Goal: Task Accomplishment & Management: Manage account settings

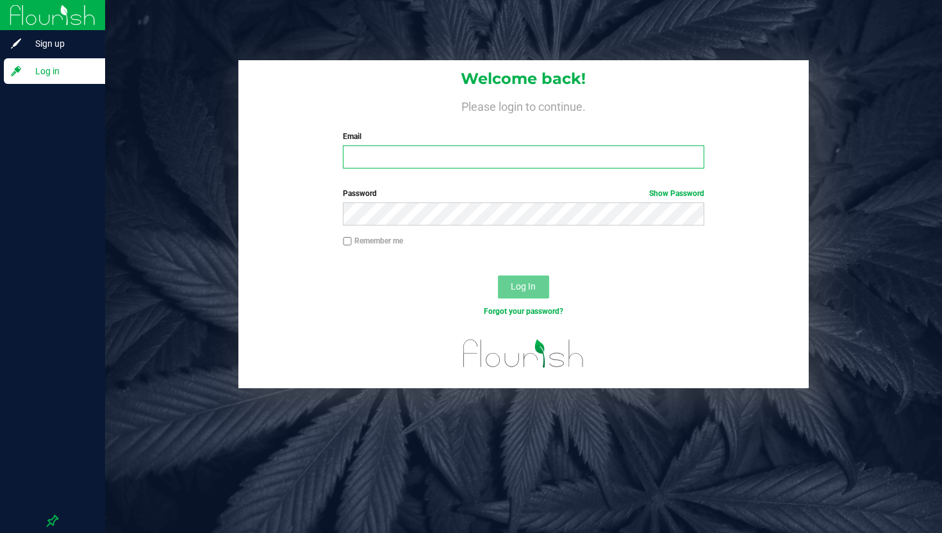
type input "[EMAIL_ADDRESS][DOMAIN_NAME]"
click at [522, 279] on button "Log In" at bounding box center [523, 286] width 51 height 23
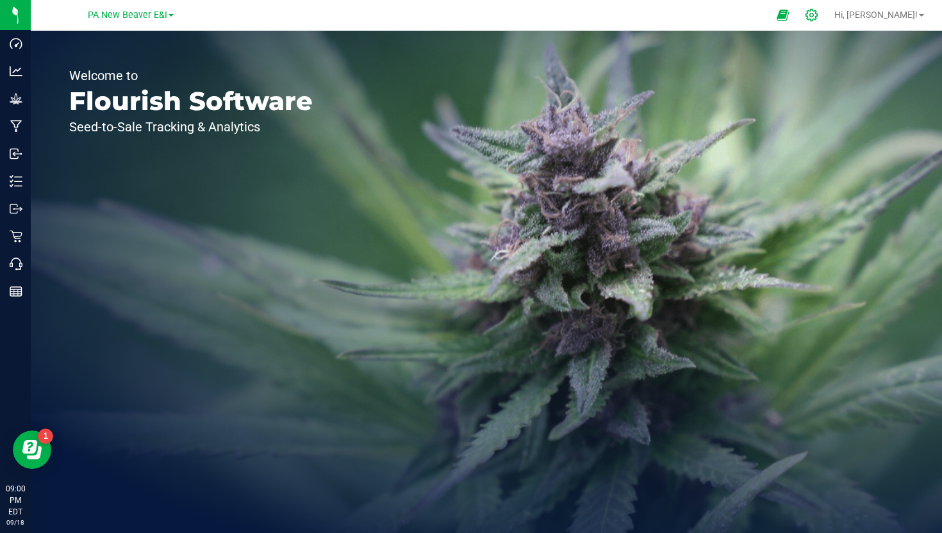
click at [818, 15] on icon at bounding box center [811, 14] width 13 height 13
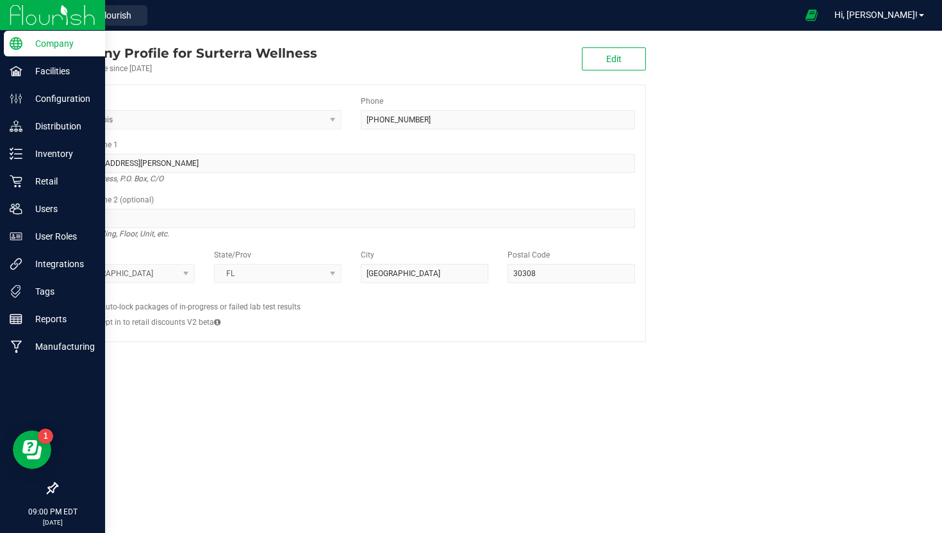
click at [45, 423] on div at bounding box center [52, 418] width 105 height 115
click at [53, 484] on icon at bounding box center [52, 488] width 13 height 13
click at [46, 489] on input "checkbox" at bounding box center [46, 489] width 0 height 0
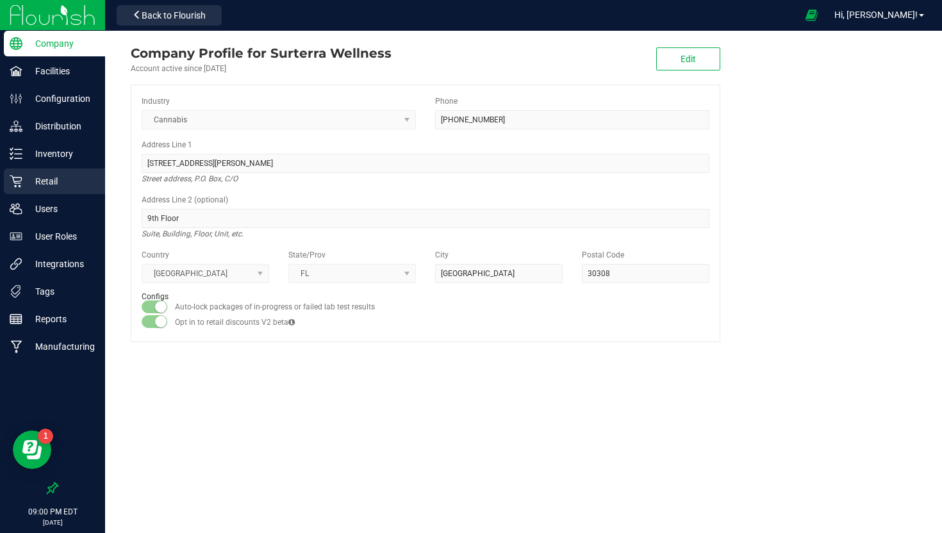
click at [45, 177] on p "Retail" at bounding box center [60, 181] width 77 height 15
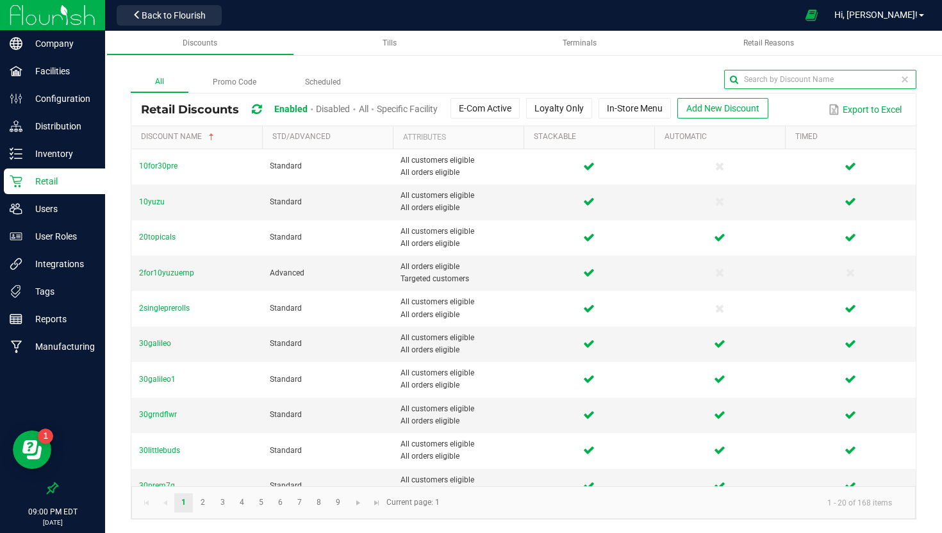
click at [867, 78] on input "text" at bounding box center [820, 79] width 192 height 19
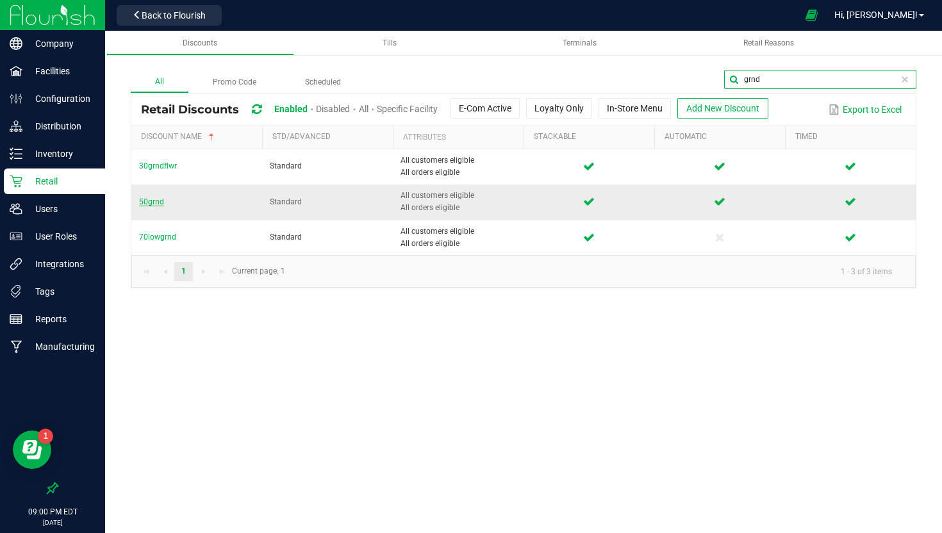
type input "grnd"
click at [153, 202] on span "50grnd" at bounding box center [151, 201] width 25 height 9
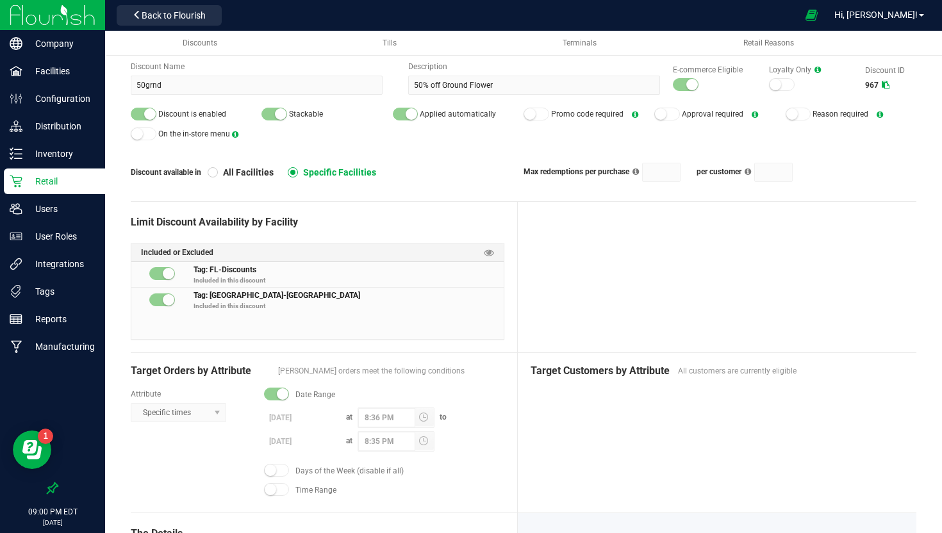
scroll to position [58, 0]
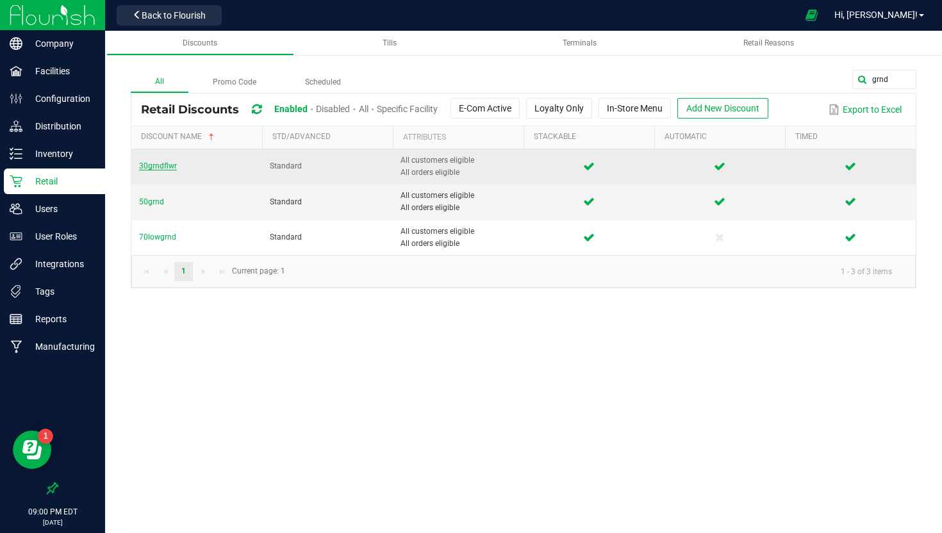
click at [163, 162] on span "30grndflwr" at bounding box center [158, 165] width 38 height 9
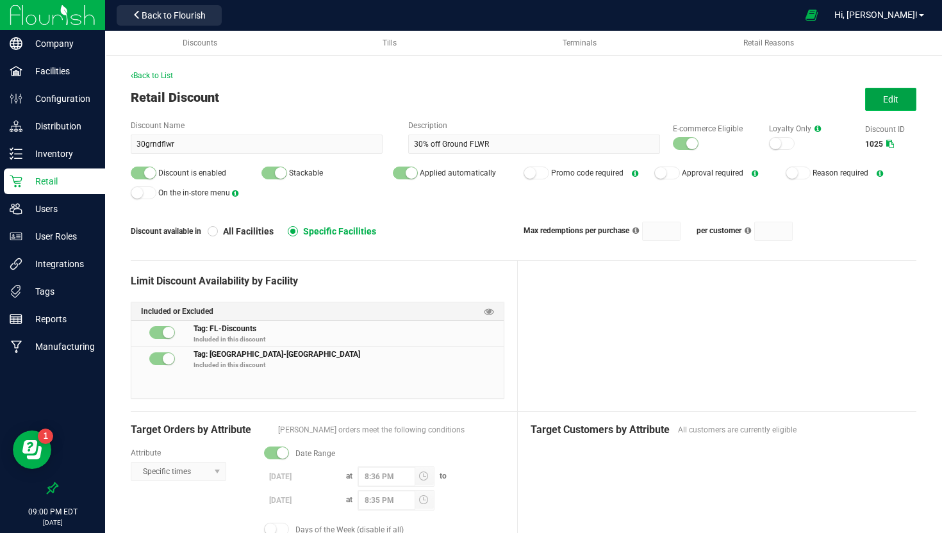
click at [887, 98] on span "Edit" at bounding box center [890, 99] width 15 height 10
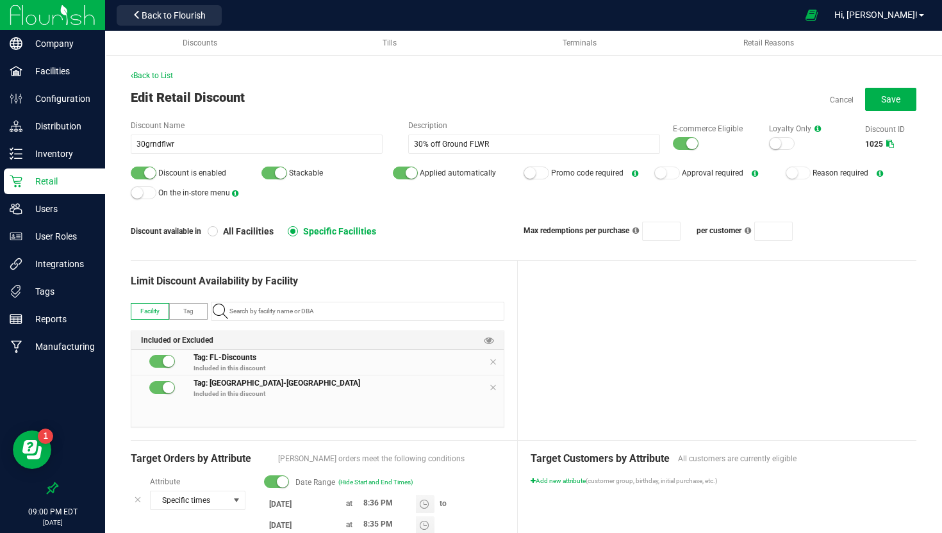
scroll to position [129, 0]
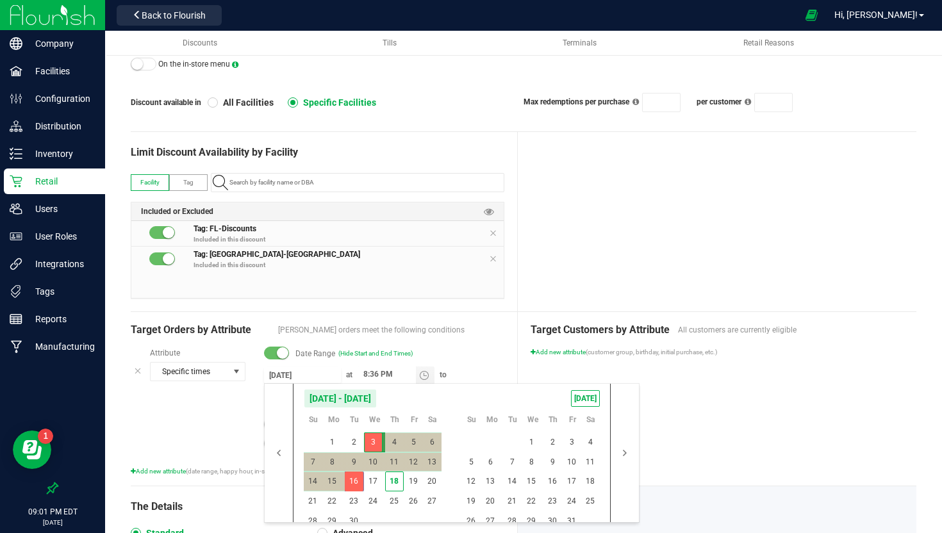
click at [297, 375] on input "[DATE]" at bounding box center [302, 375] width 77 height 16
drag, startPoint x: 586, startPoint y: 397, endPoint x: 580, endPoint y: 400, distance: 6.9
click at [585, 397] on span "[DATE]" at bounding box center [585, 398] width 29 height 17
type input "[DATE]"
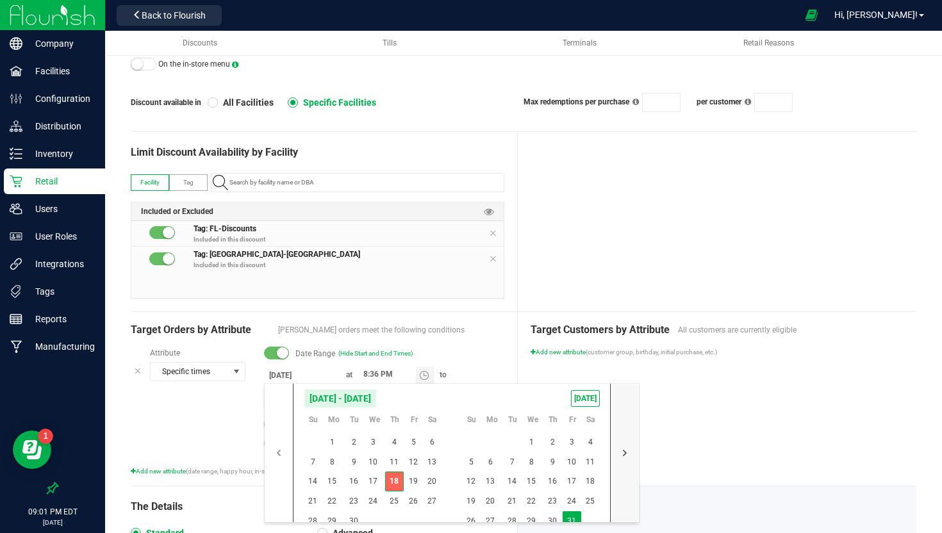
drag, startPoint x: 575, startPoint y: 516, endPoint x: 616, endPoint y: 509, distance: 42.2
click at [576, 516] on span "31" at bounding box center [571, 521] width 19 height 20
type input "[DATE]"
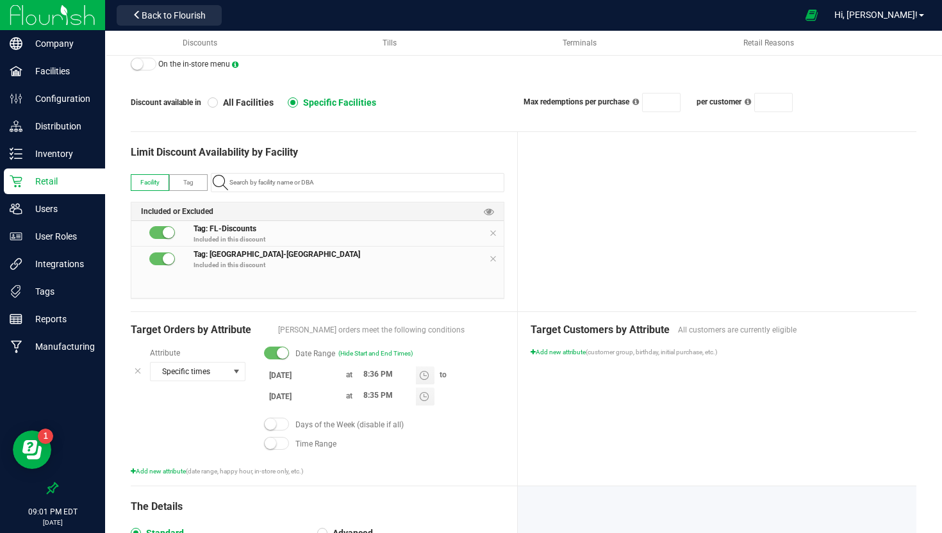
drag, startPoint x: 742, startPoint y: 449, endPoint x: 683, endPoint y: 409, distance: 71.1
click at [739, 449] on div "Target Customers by Attribute All customers are currently eligible Add new attr…" at bounding box center [717, 399] width 399 height 174
click at [545, 273] on div at bounding box center [717, 221] width 399 height 179
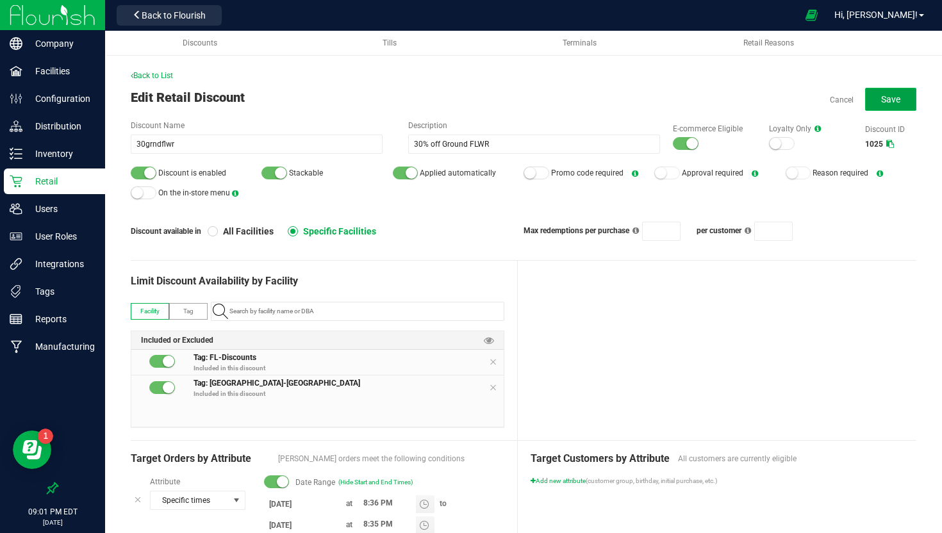
click at [876, 90] on button "Save" at bounding box center [890, 99] width 51 height 23
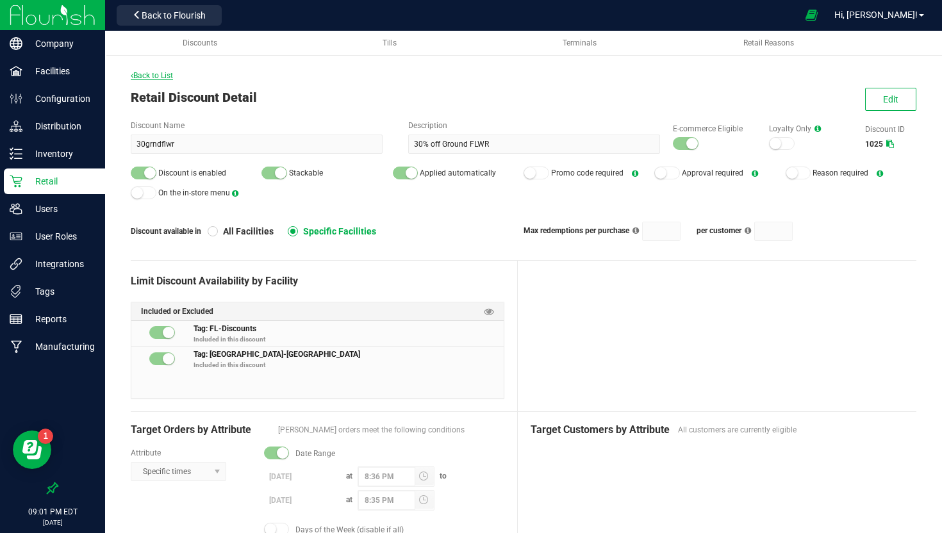
click at [153, 77] on span "Back to List" at bounding box center [152, 75] width 42 height 9
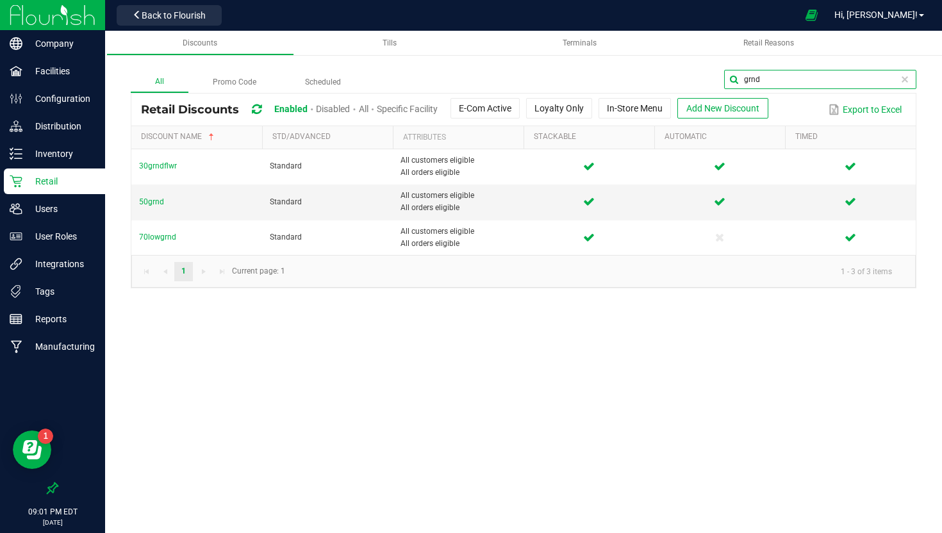
drag, startPoint x: 901, startPoint y: 81, endPoint x: 721, endPoint y: 69, distance: 180.4
click at [722, 70] on div "grnd" at bounding box center [640, 81] width 551 height 23
type input "cdt"
click at [150, 202] on span "70cdt" at bounding box center [149, 201] width 20 height 9
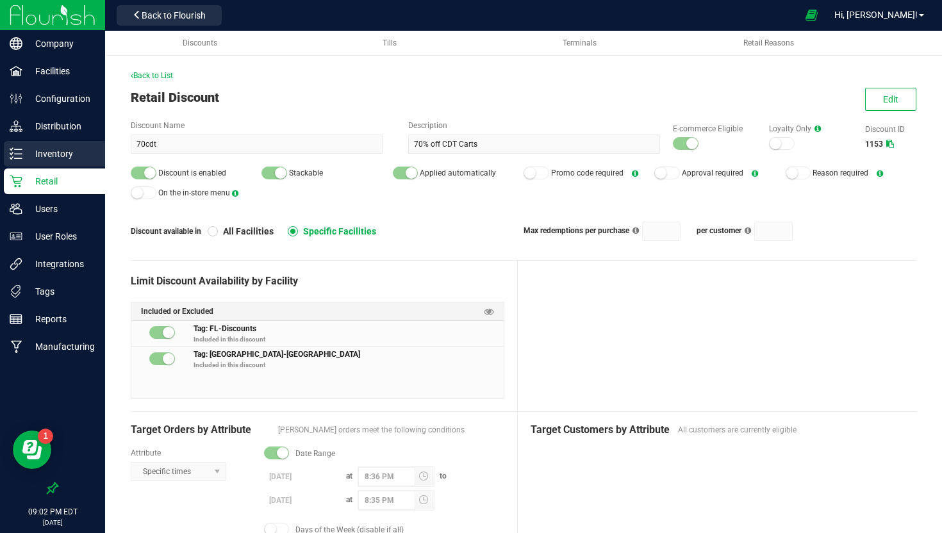
click at [39, 151] on p "Inventory" at bounding box center [60, 153] width 77 height 15
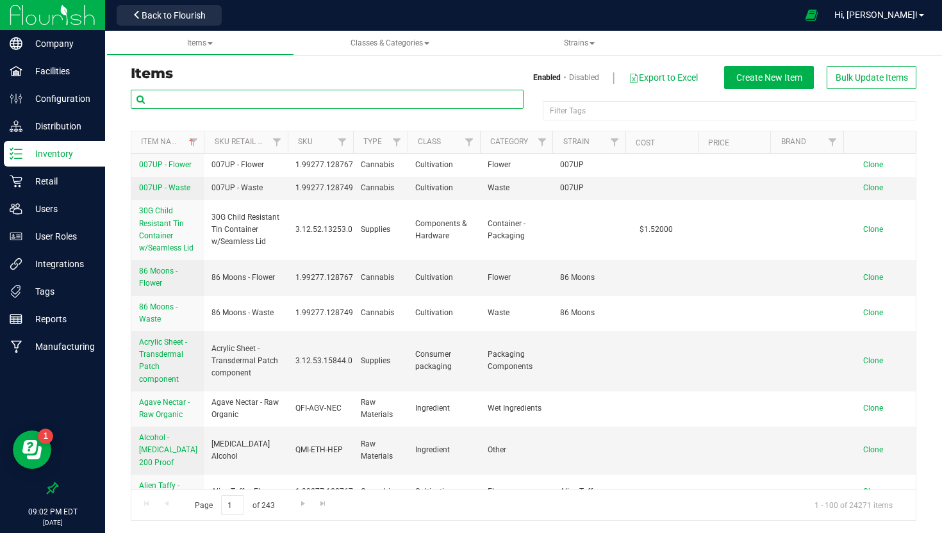
click at [302, 97] on input "text" at bounding box center [327, 99] width 393 height 19
type input "wbv"
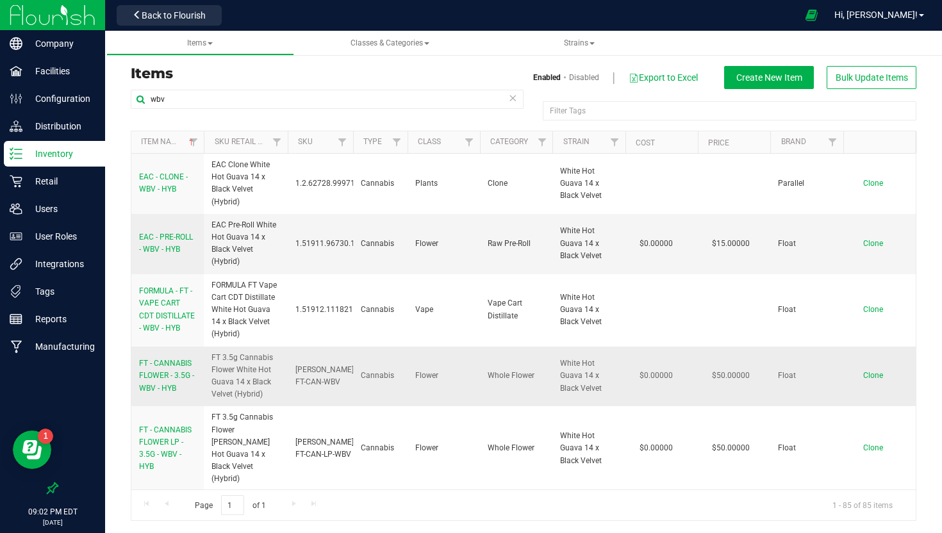
click at [154, 374] on span "FT - CANNABIS FLOWER - 3.5G - WBV - HYB" at bounding box center [166, 375] width 55 height 33
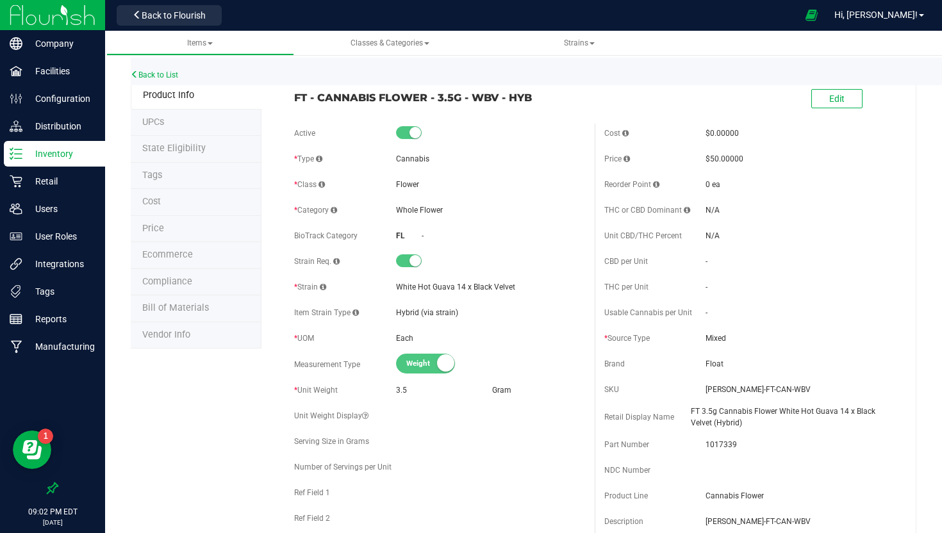
click at [178, 176] on li "Tags" at bounding box center [196, 176] width 131 height 27
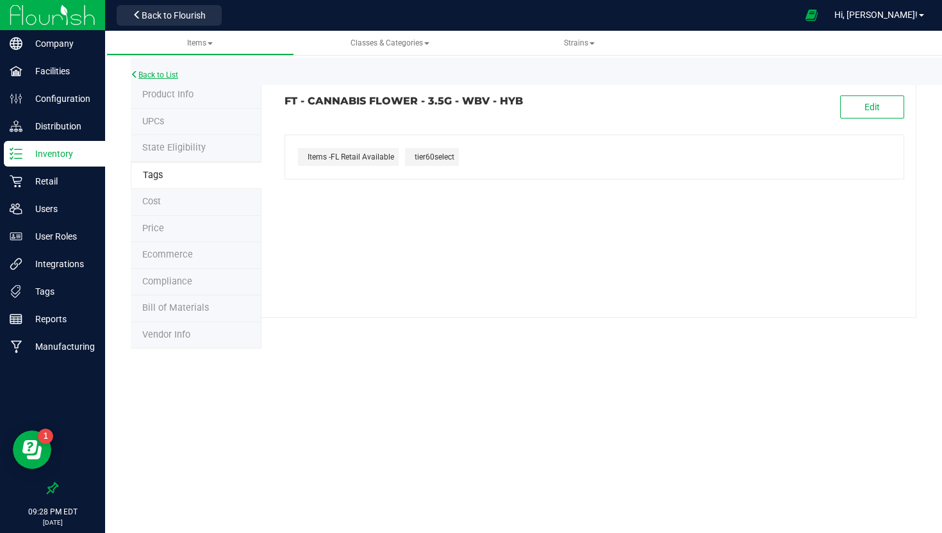
click at [151, 76] on link "Back to List" at bounding box center [154, 74] width 47 height 9
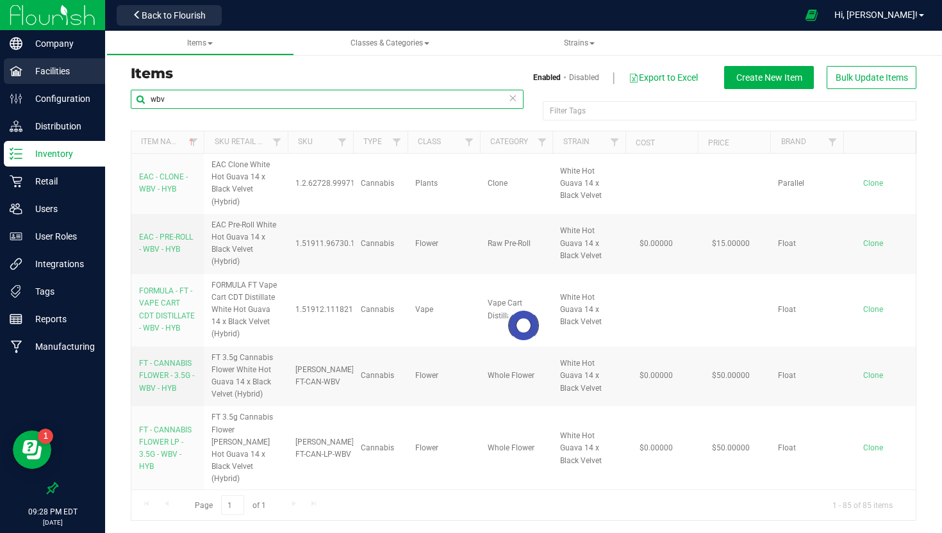
drag, startPoint x: 224, startPoint y: 102, endPoint x: 101, endPoint y: 81, distance: 124.9
click at [101, 81] on div "Company Facilities Configuration Distribution Inventory Retail Users User Roles…" at bounding box center [471, 266] width 942 height 533
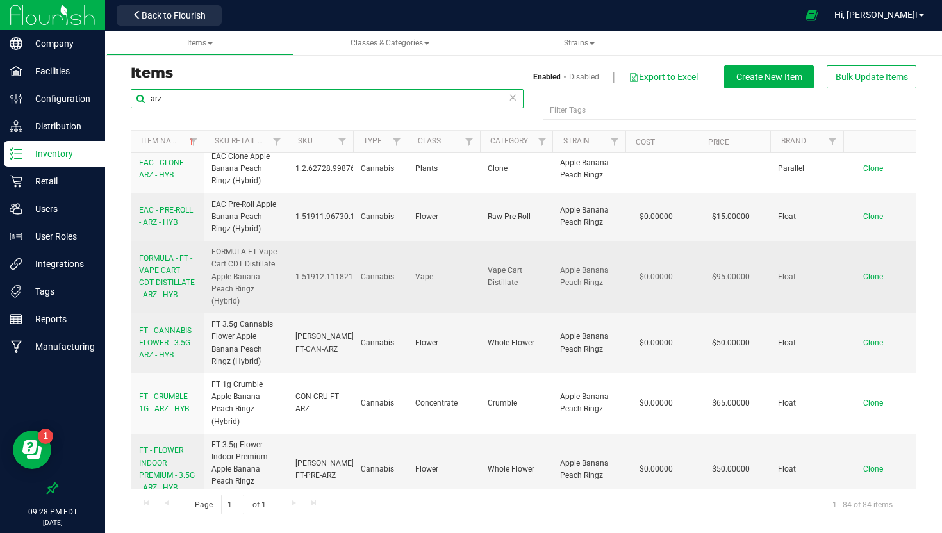
scroll to position [9, 0]
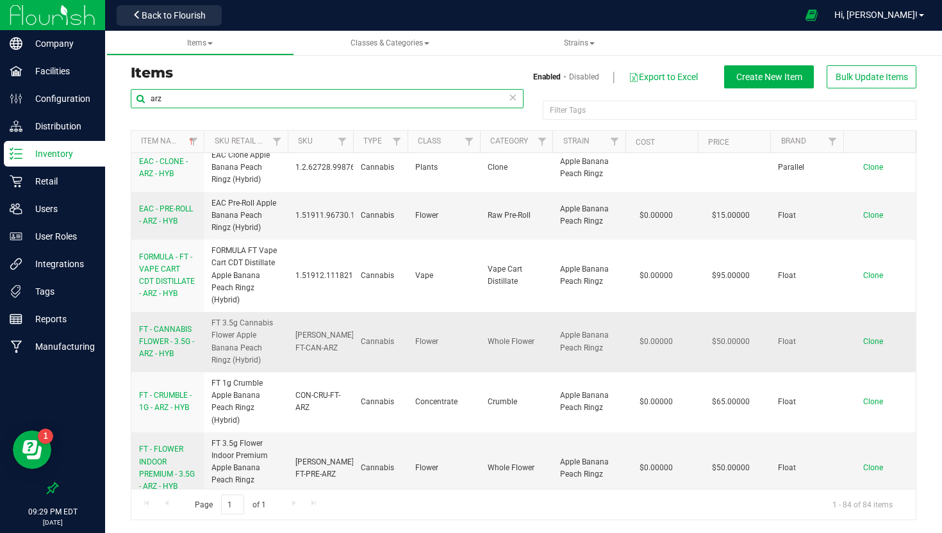
type input "arz"
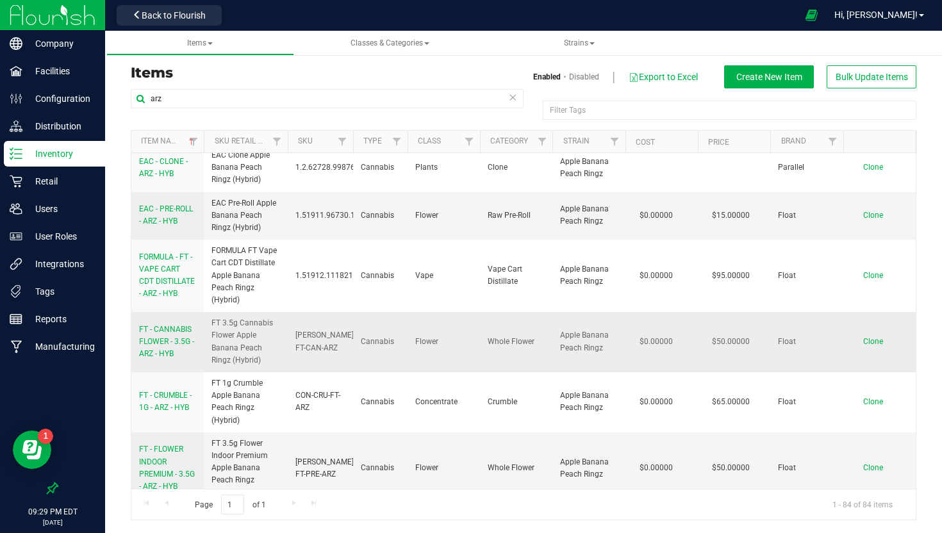
click at [164, 353] on span "FT - CANNABIS FLOWER - 3.5G - ARZ - HYB" at bounding box center [166, 341] width 55 height 33
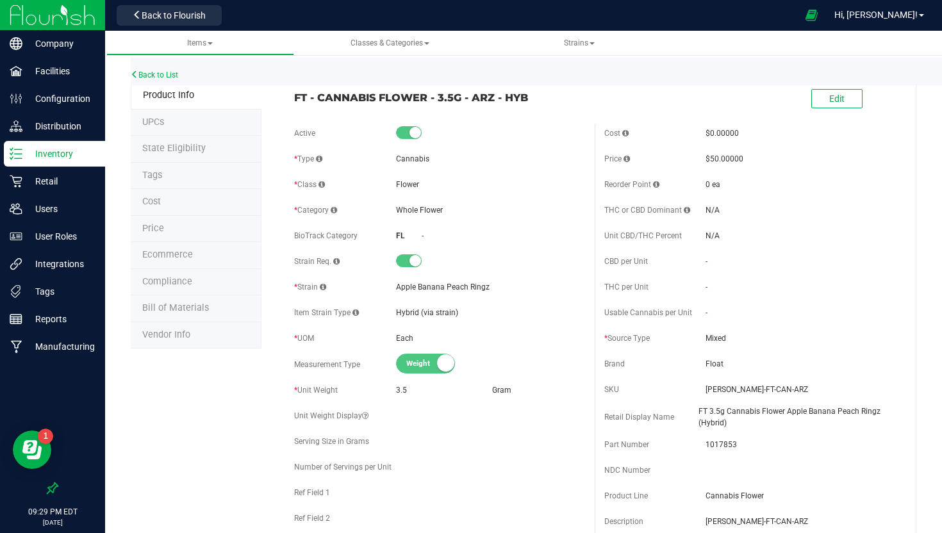
click at [165, 173] on li "Tags" at bounding box center [196, 176] width 131 height 27
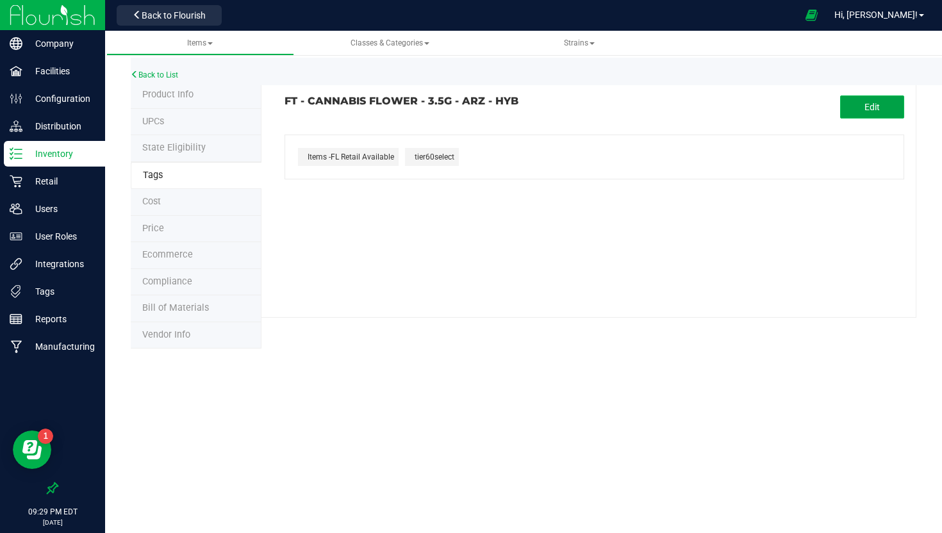
click at [853, 110] on button "Edit" at bounding box center [872, 106] width 64 height 23
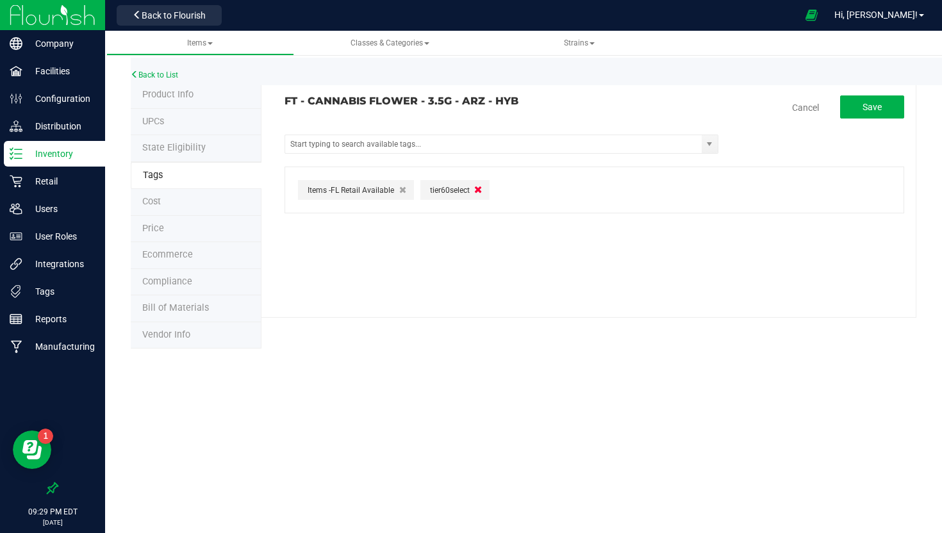
click at [476, 188] on icon "button" at bounding box center [479, 189] width 8 height 10
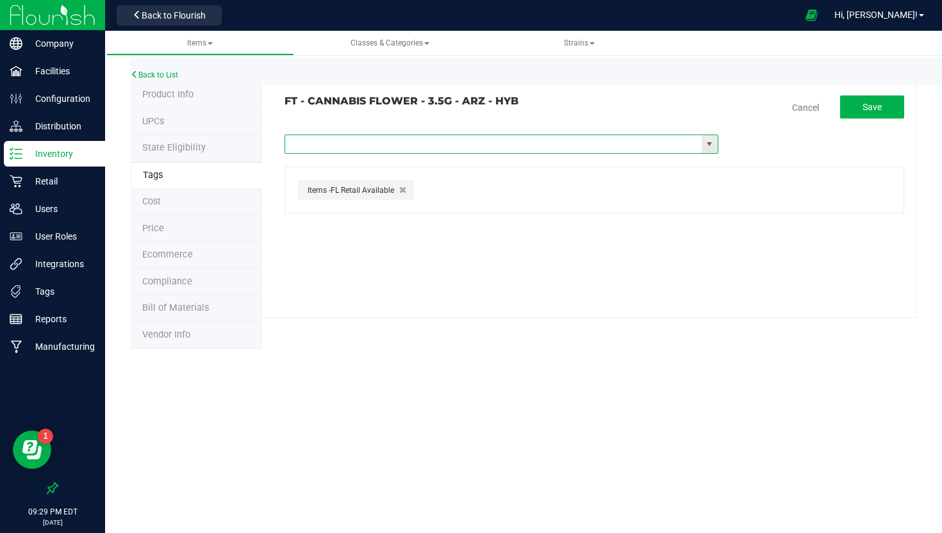
click at [448, 142] on input "text" at bounding box center [493, 144] width 416 height 18
type input "tier"
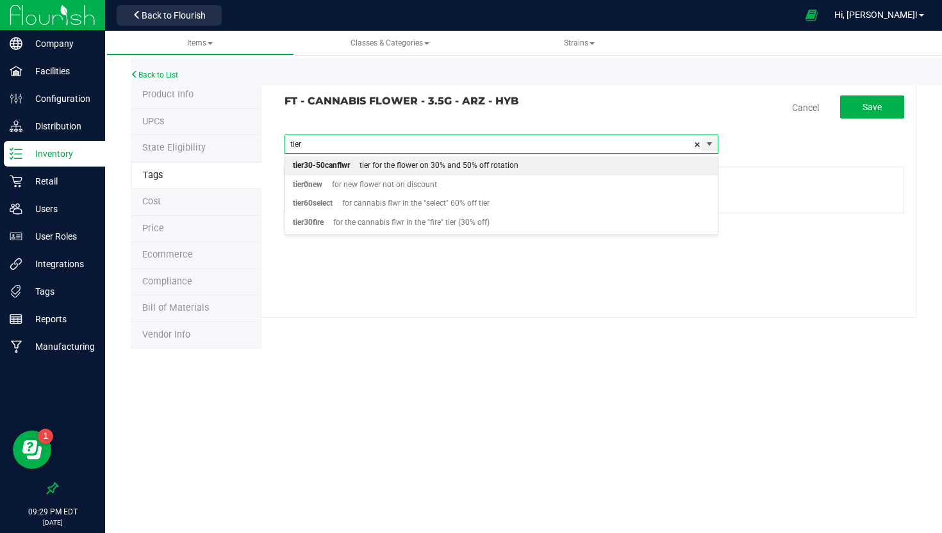
click at [407, 158] on div "tier for the flower on 30% and 50% off rotation" at bounding box center [434, 166] width 168 height 17
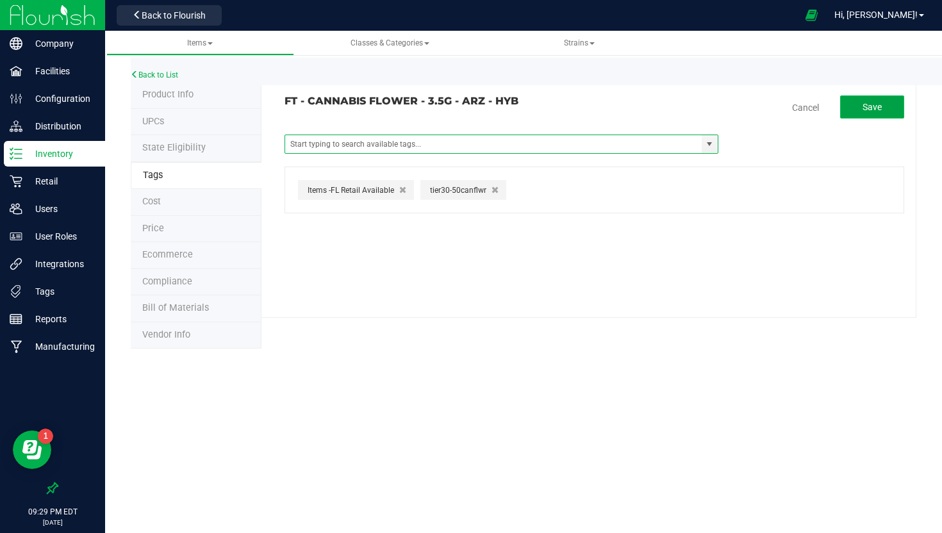
click at [872, 104] on span "Save" at bounding box center [871, 107] width 19 height 10
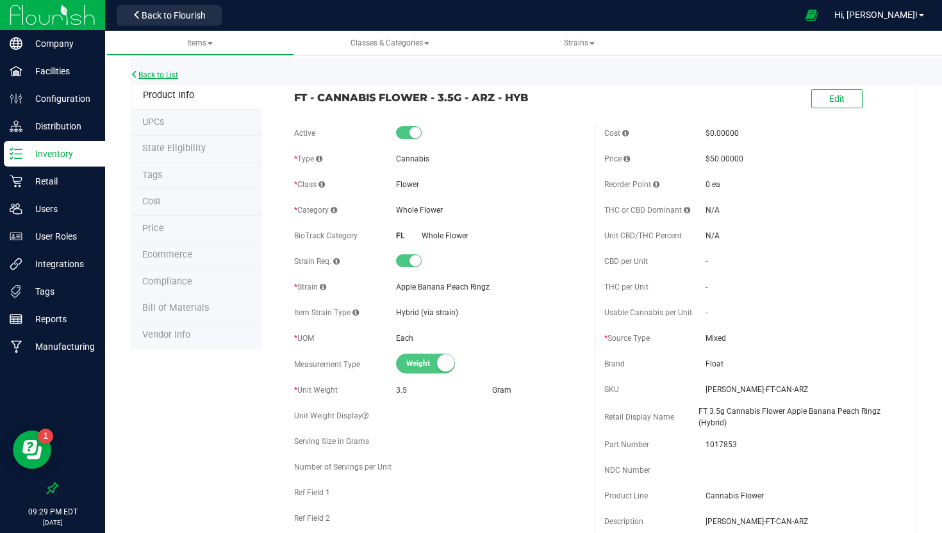
click at [161, 76] on link "Back to List" at bounding box center [154, 74] width 47 height 9
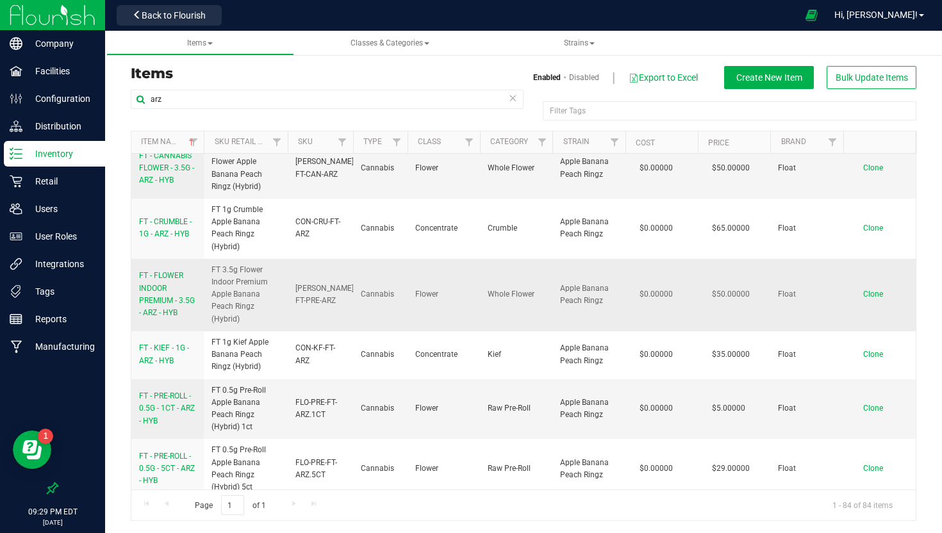
scroll to position [182, 0]
click at [157, 309] on span "FT - FLOWER INDOOR PREMIUM - 3.5G - ARZ - HYB" at bounding box center [167, 295] width 56 height 46
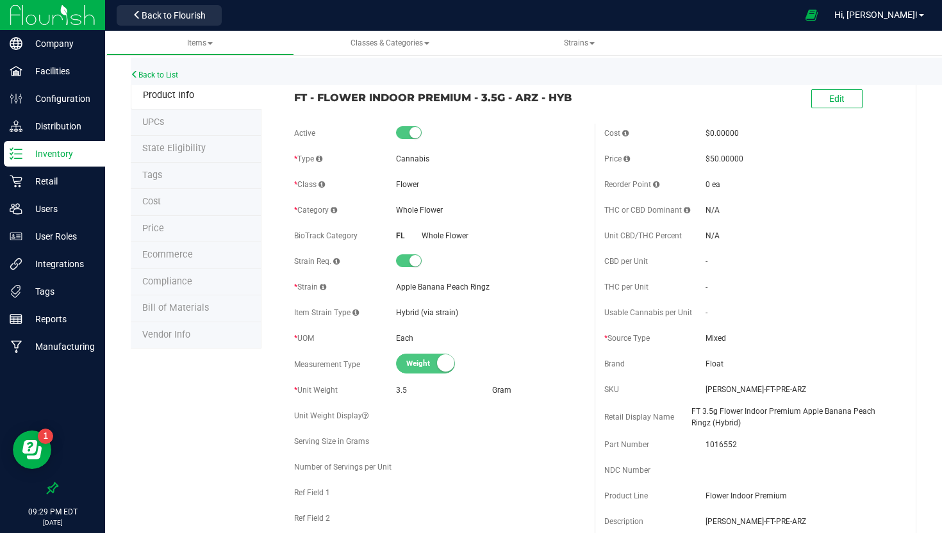
click at [152, 178] on span "Tags" at bounding box center [152, 175] width 20 height 11
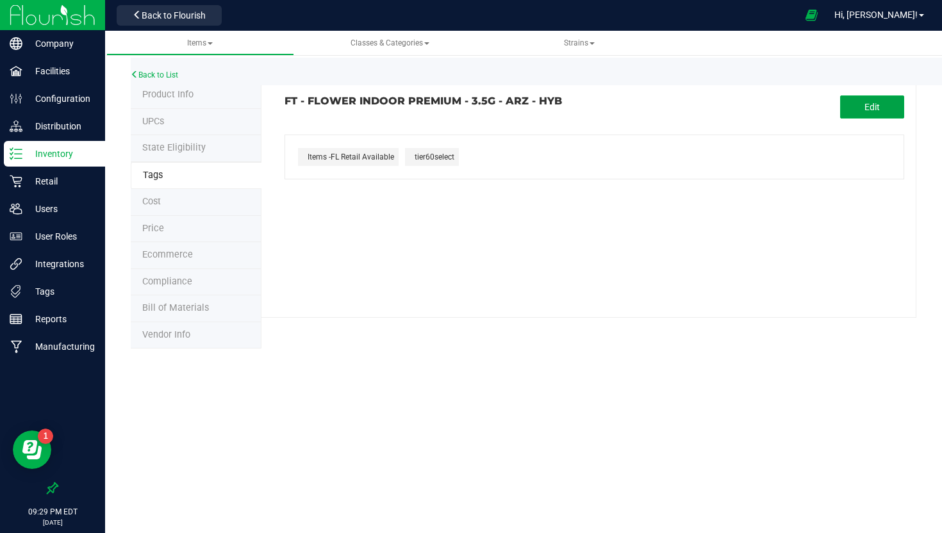
drag, startPoint x: 858, startPoint y: 106, endPoint x: 667, endPoint y: 130, distance: 192.3
click at [855, 108] on button "Edit" at bounding box center [872, 106] width 64 height 23
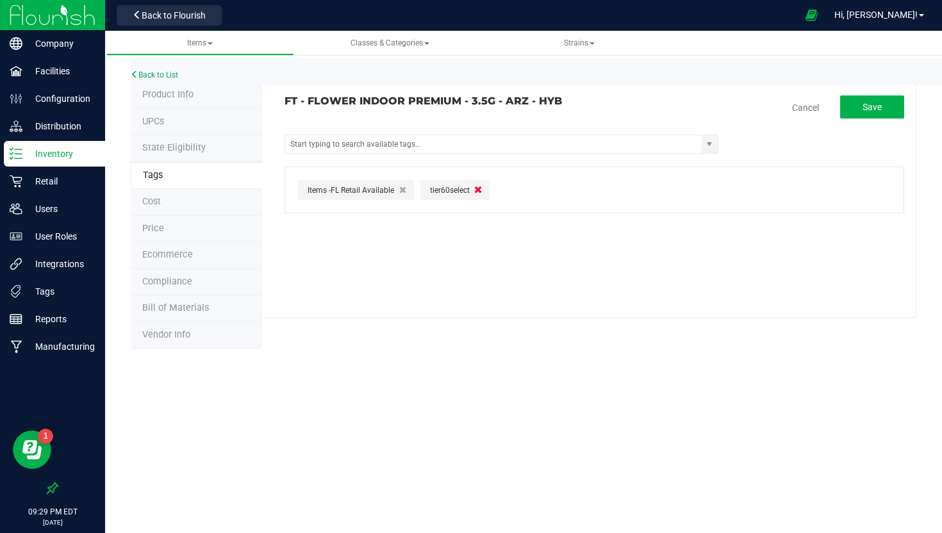
click at [477, 188] on icon "button" at bounding box center [479, 189] width 8 height 10
click at [416, 154] on tag-association "FT - FLOWER INDOOR PREMIUM - 3.5G - ARZ - HYB Cancel Save RAD TX-Discounts Item…" at bounding box center [593, 154] width 619 height 118
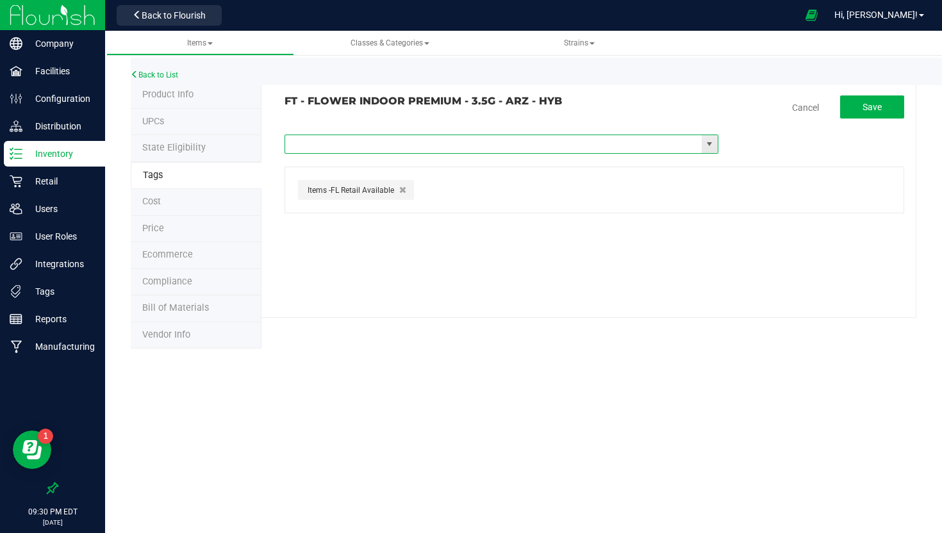
click at [378, 141] on input "text" at bounding box center [493, 144] width 416 height 18
type input "tier"
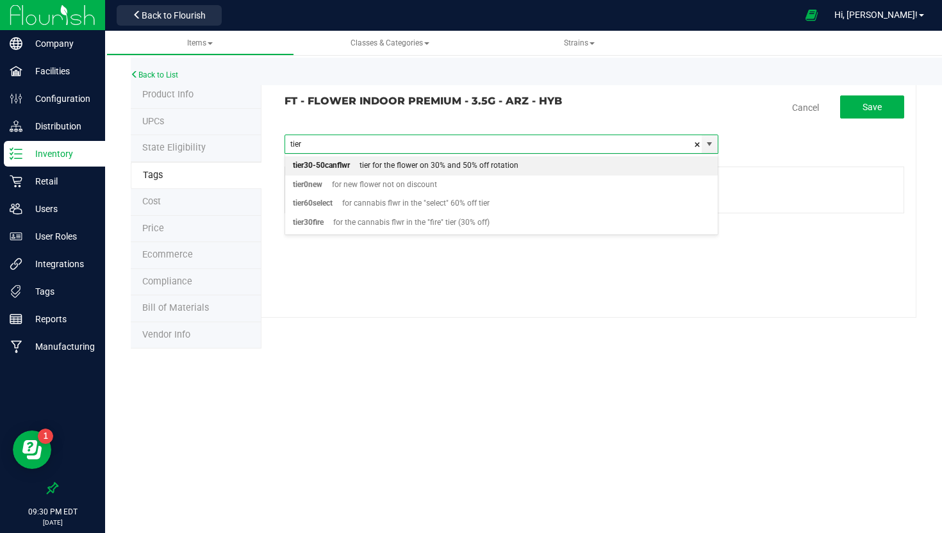
click at [373, 164] on div "tier for the flower on 30% and 50% off rotation" at bounding box center [434, 166] width 168 height 17
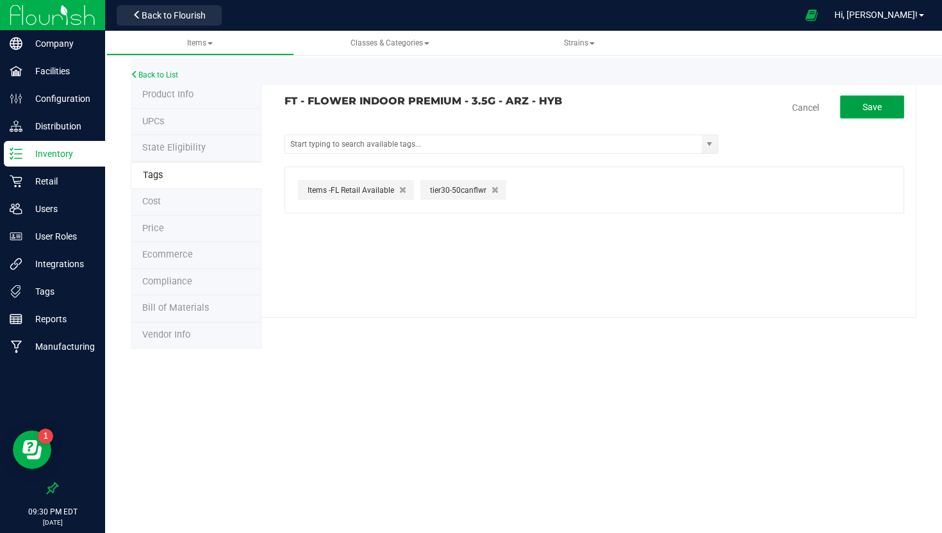
click at [853, 106] on button "Save" at bounding box center [872, 106] width 64 height 23
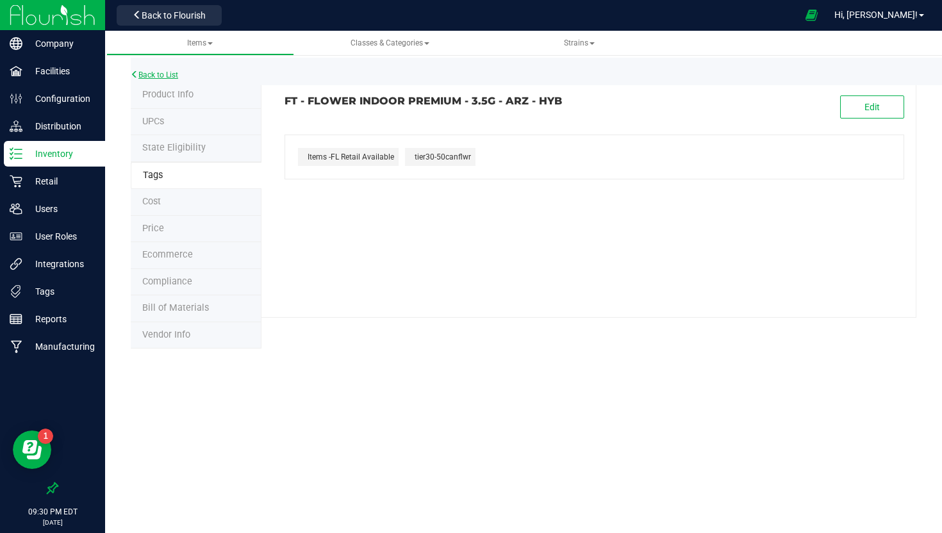
click at [167, 71] on link "Back to List" at bounding box center [154, 74] width 47 height 9
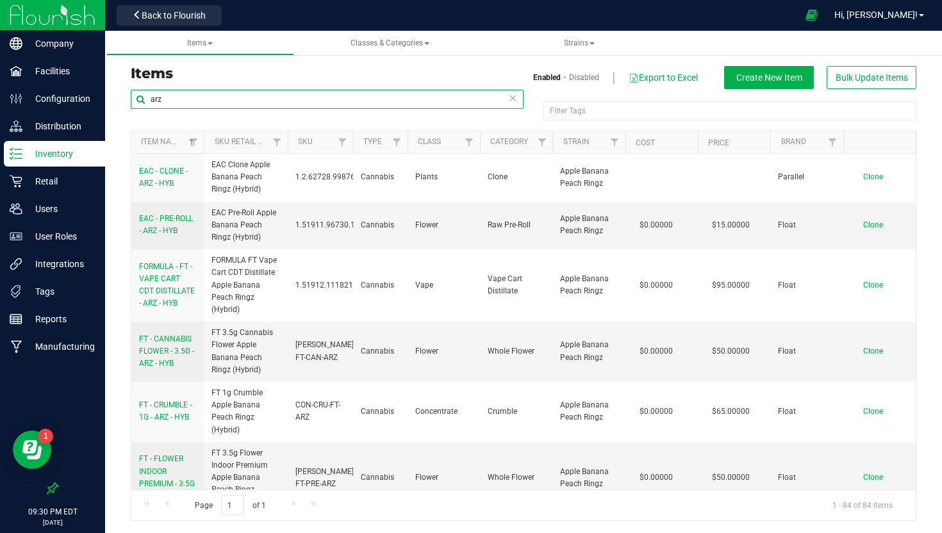
drag, startPoint x: 213, startPoint y: 99, endPoint x: 124, endPoint y: 94, distance: 88.5
click at [124, 95] on div "arz Filter Tags Filter Tags Item Name Sku Retail Display Name SKU Type Class Ca…" at bounding box center [523, 305] width 805 height 432
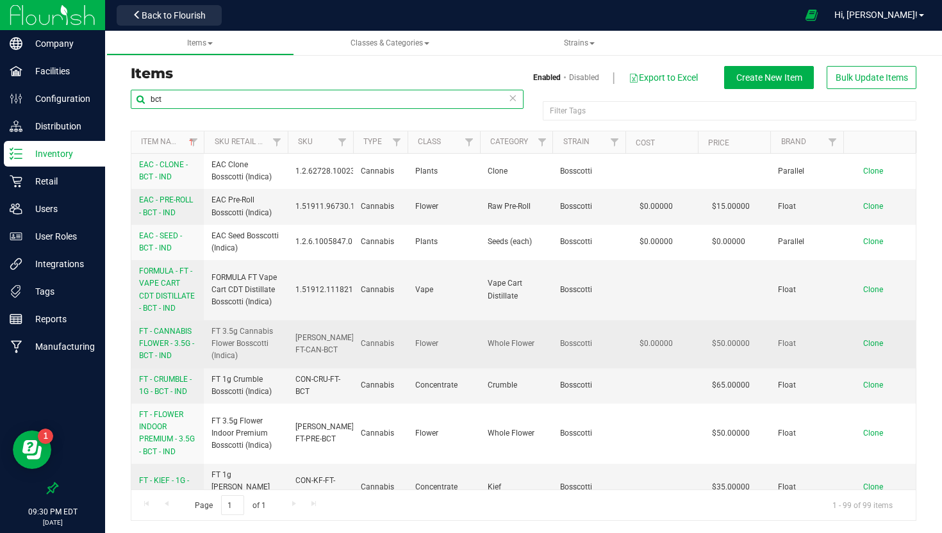
type input "bct"
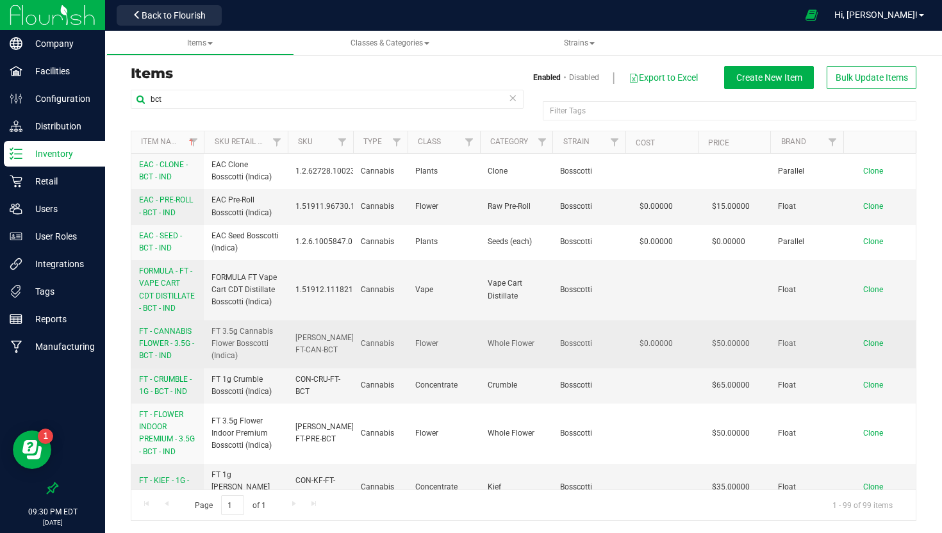
click at [176, 348] on link "FT - CANNABIS FLOWER - 3.5G - BCT - IND" at bounding box center [167, 343] width 57 height 37
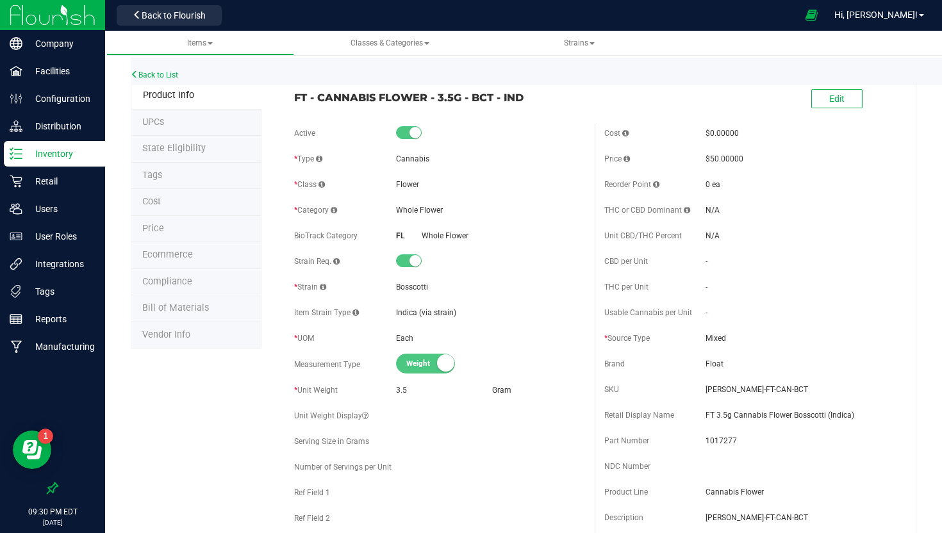
click at [141, 166] on li "Tags" at bounding box center [196, 176] width 131 height 27
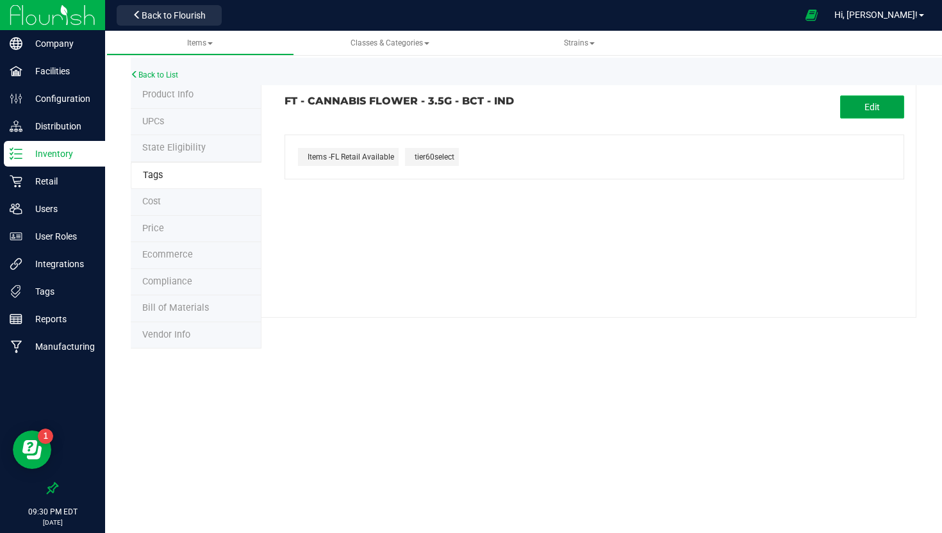
click at [870, 100] on button "Edit" at bounding box center [872, 106] width 64 height 23
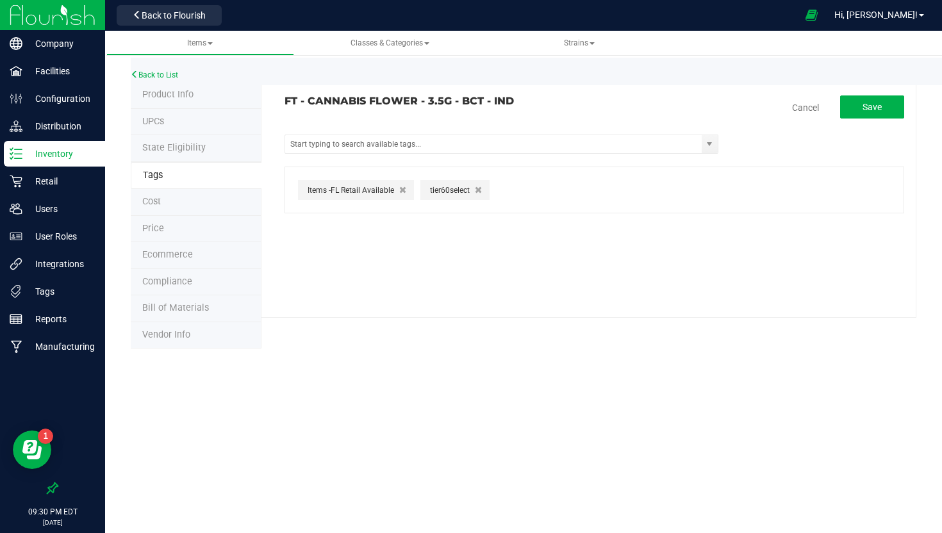
click at [478, 186] on icon "button" at bounding box center [478, 189] width 7 height 9
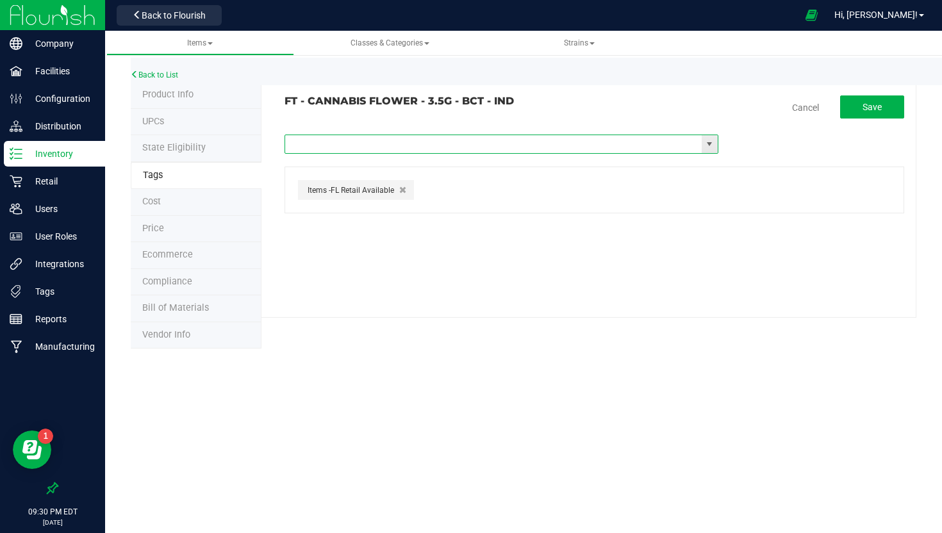
click at [478, 149] on input "text" at bounding box center [493, 144] width 416 height 18
type input "tier"
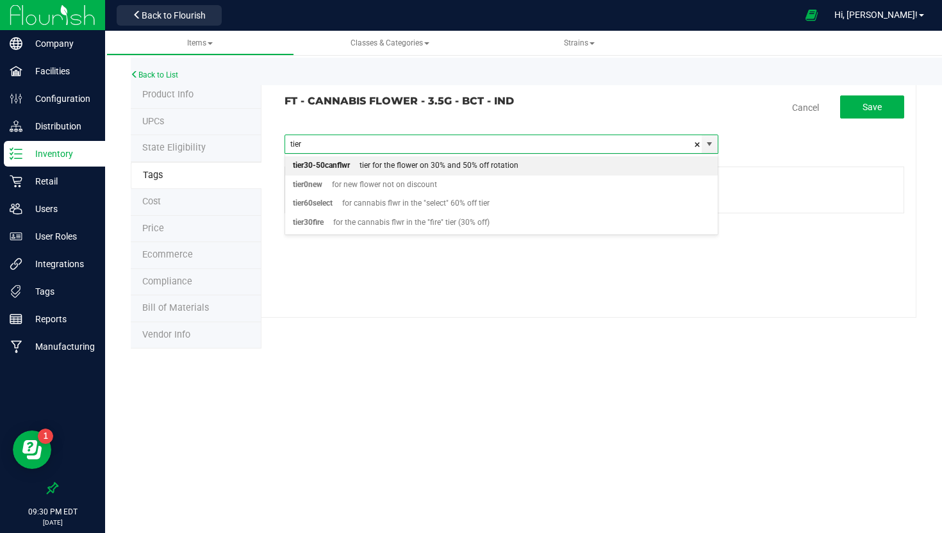
click at [475, 162] on div "tier for the flower on 30% and 50% off rotation" at bounding box center [434, 166] width 168 height 17
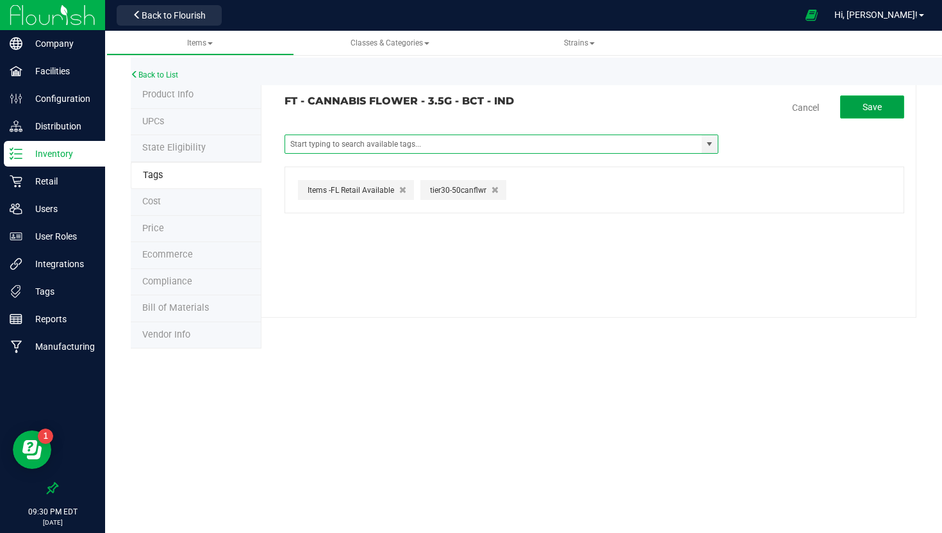
click at [860, 107] on button "Save" at bounding box center [872, 106] width 64 height 23
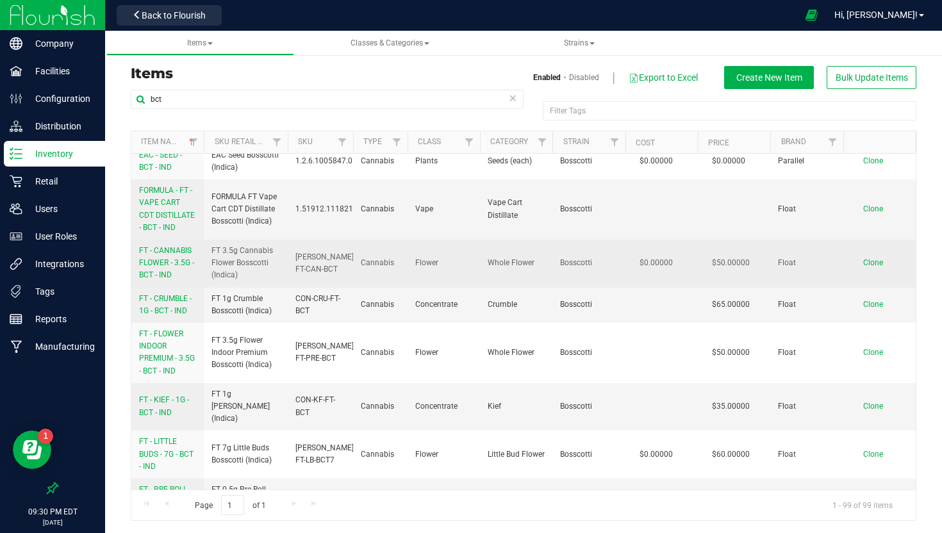
scroll to position [86, 0]
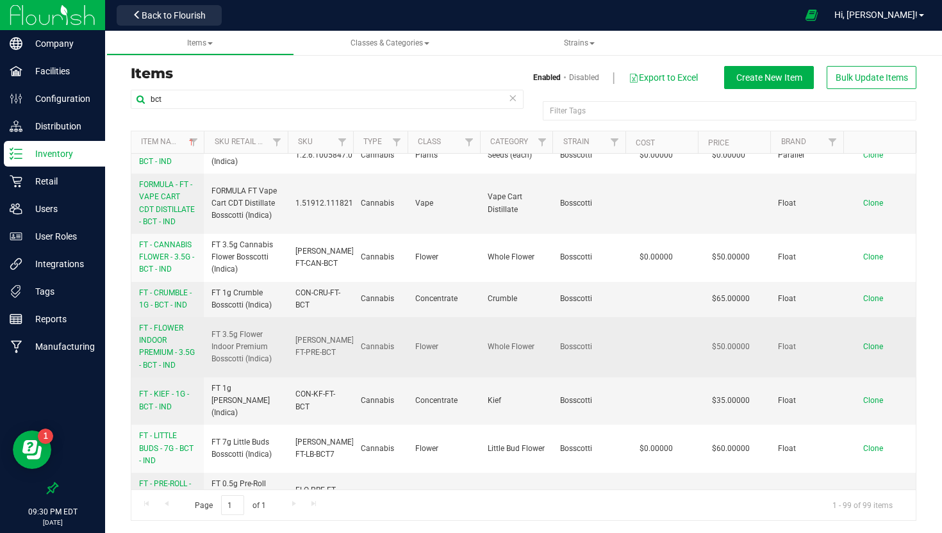
click at [169, 352] on span "FT - FLOWER INDOOR PREMIUM - 3.5G - BCT - IND" at bounding box center [167, 346] width 56 height 46
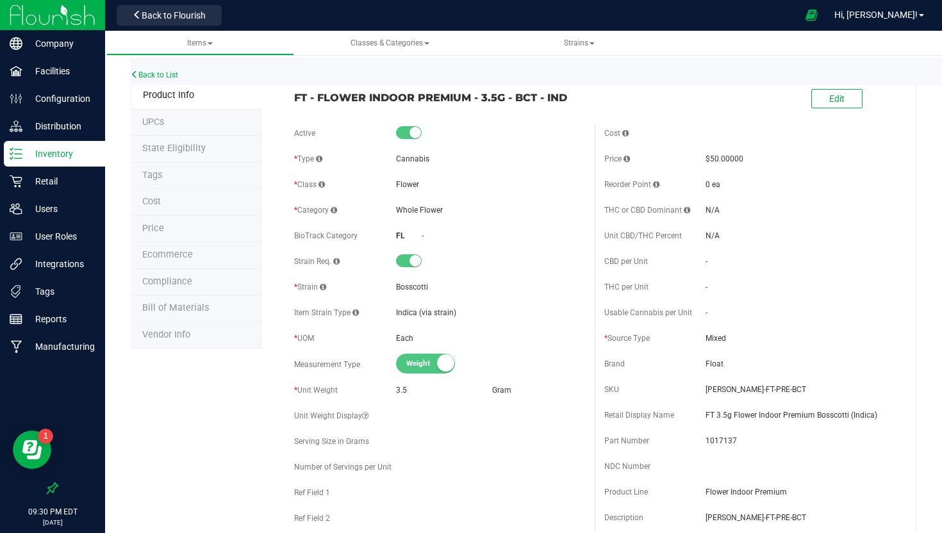
click at [183, 176] on li "Tags" at bounding box center [196, 176] width 131 height 27
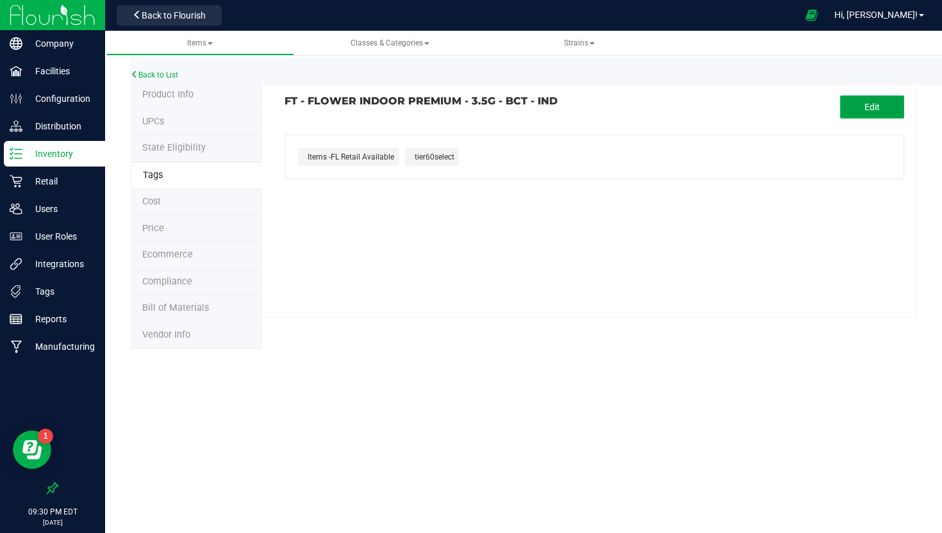
click at [879, 108] on span "Edit" at bounding box center [871, 107] width 15 height 10
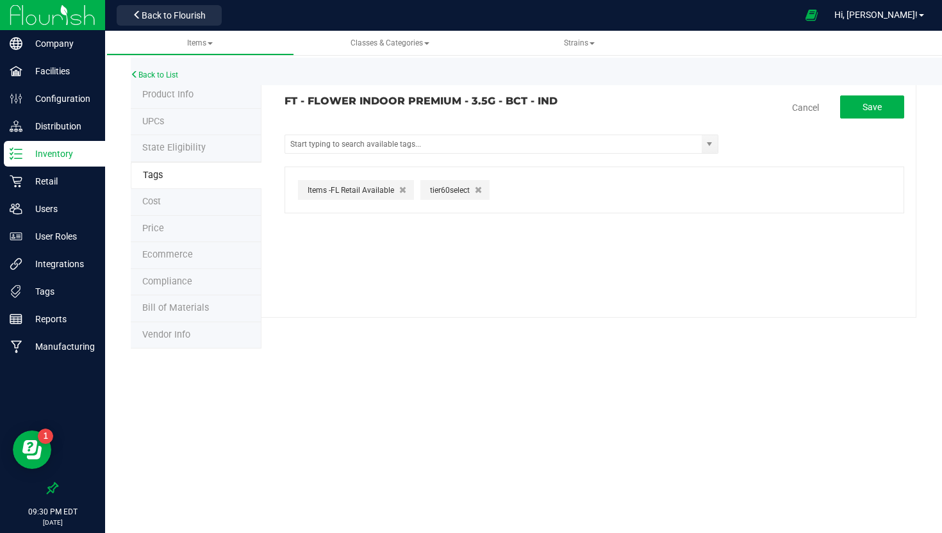
click at [483, 194] on button "button" at bounding box center [477, 189] width 13 height 13
click at [454, 141] on input "text" at bounding box center [493, 144] width 416 height 18
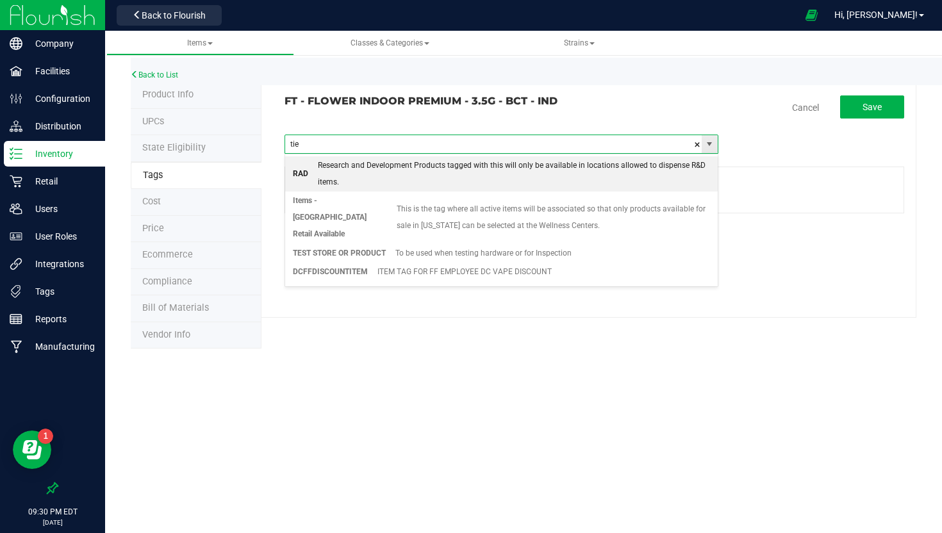
type input "tier"
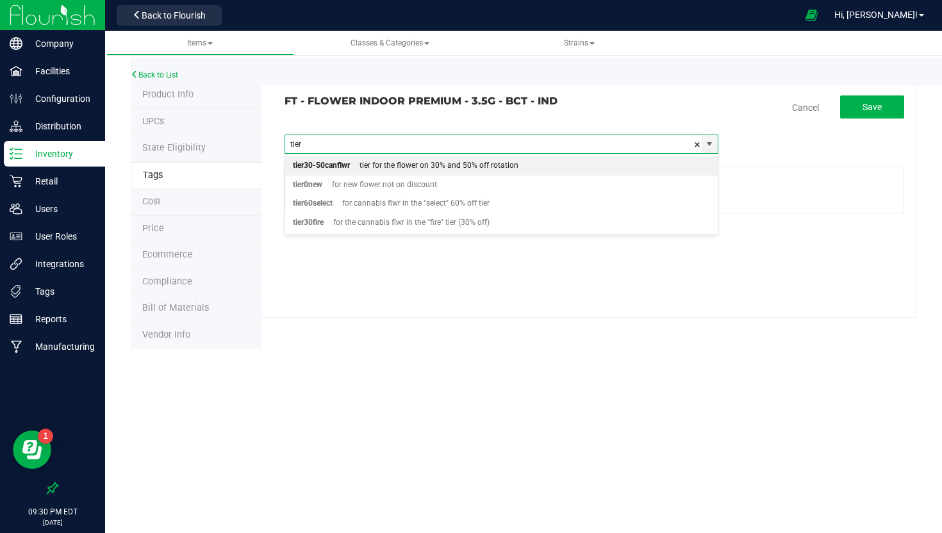
click at [443, 161] on div "tier for the flower on 30% and 50% off rotation" at bounding box center [434, 166] width 168 height 17
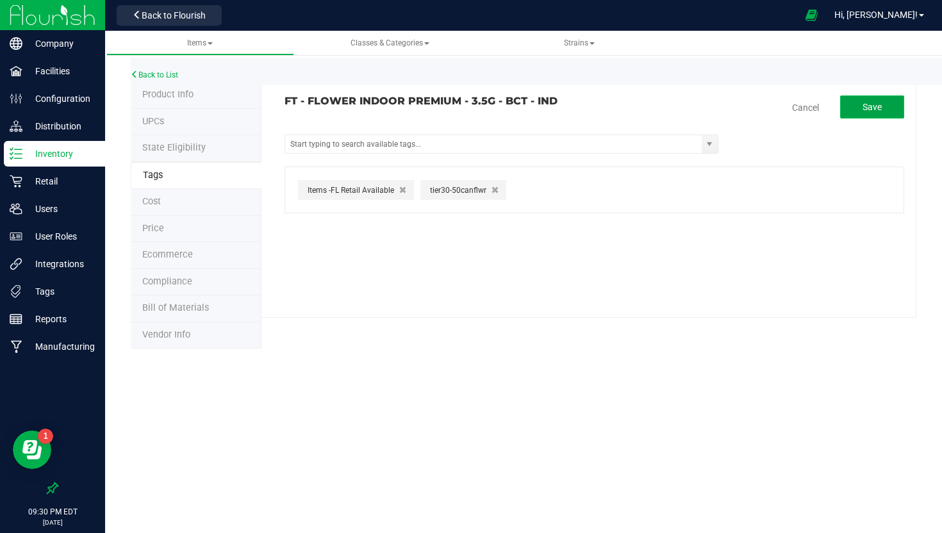
click at [860, 105] on button "Save" at bounding box center [872, 106] width 64 height 23
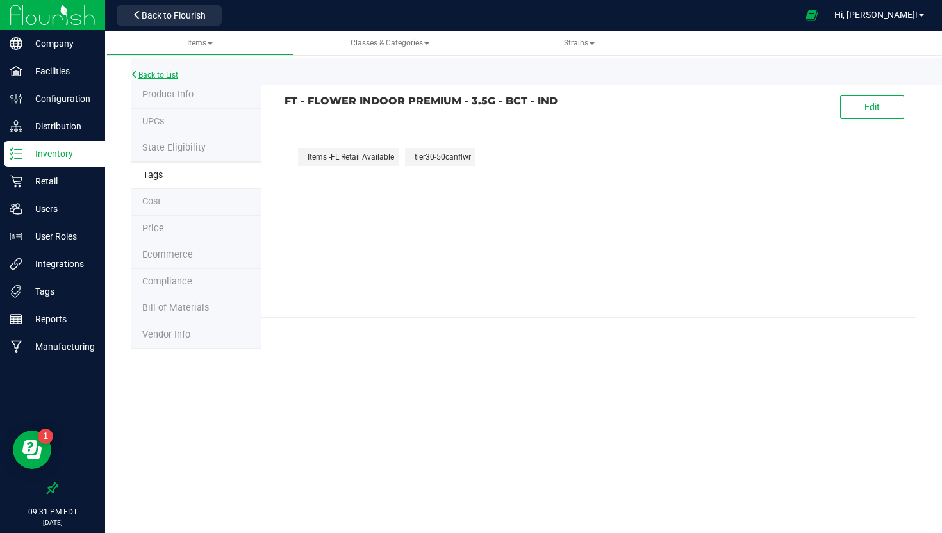
click at [161, 73] on link "Back to List" at bounding box center [154, 74] width 47 height 9
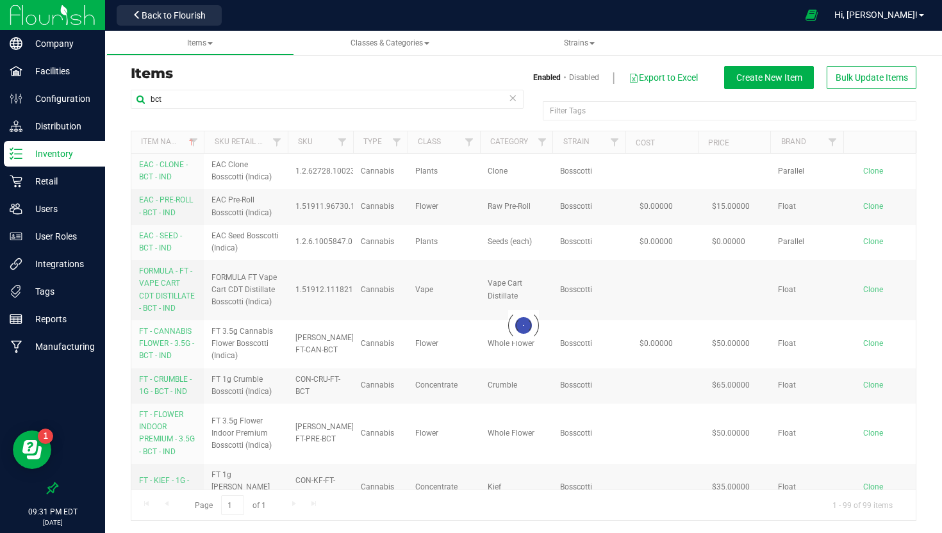
click at [512, 100] on icon at bounding box center [512, 97] width 9 height 15
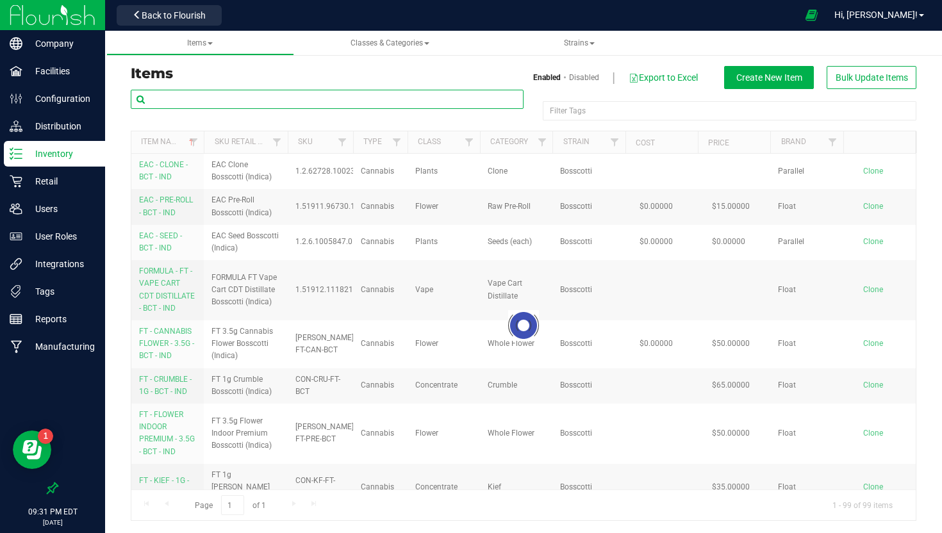
click at [453, 99] on input "text" at bounding box center [327, 99] width 393 height 19
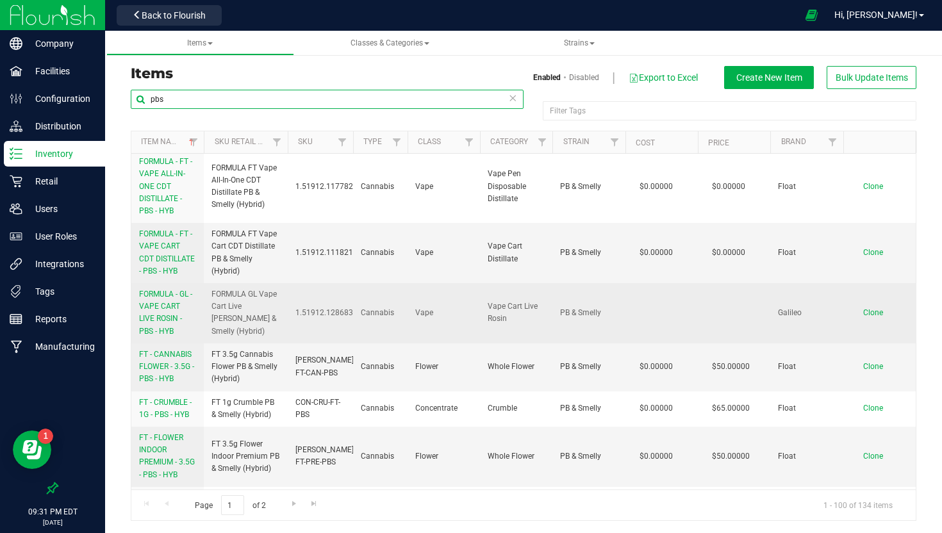
scroll to position [183, 0]
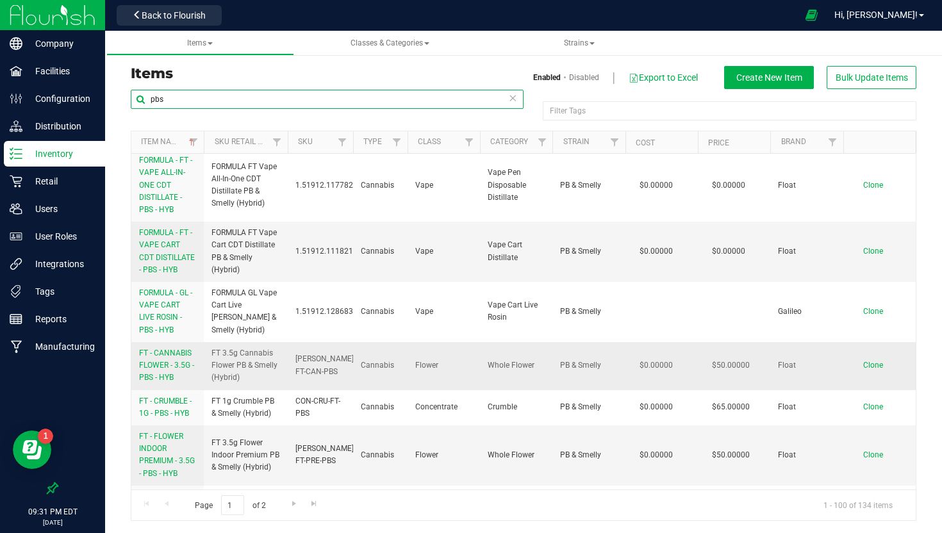
type input "pbs"
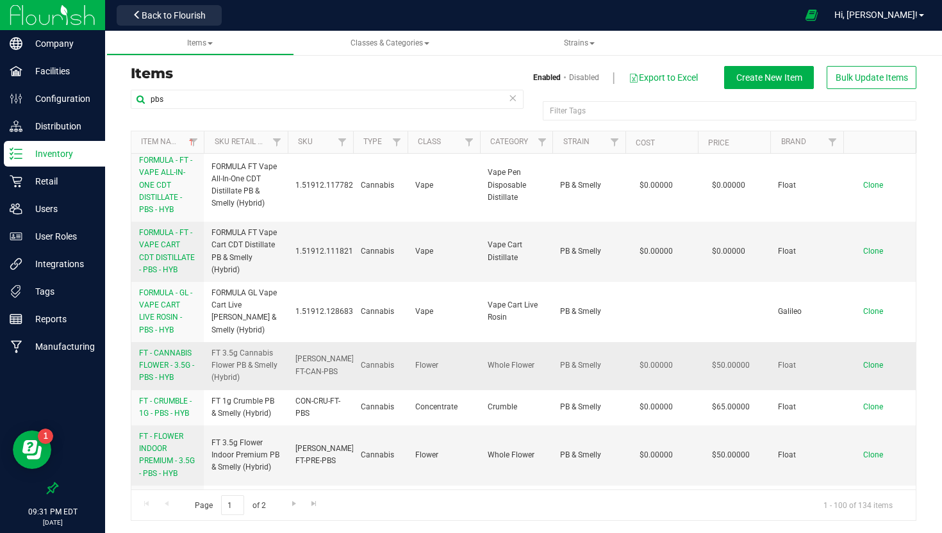
click at [165, 364] on span "FT - CANNABIS FLOWER - 3.5G - PBS - HYB" at bounding box center [166, 364] width 55 height 33
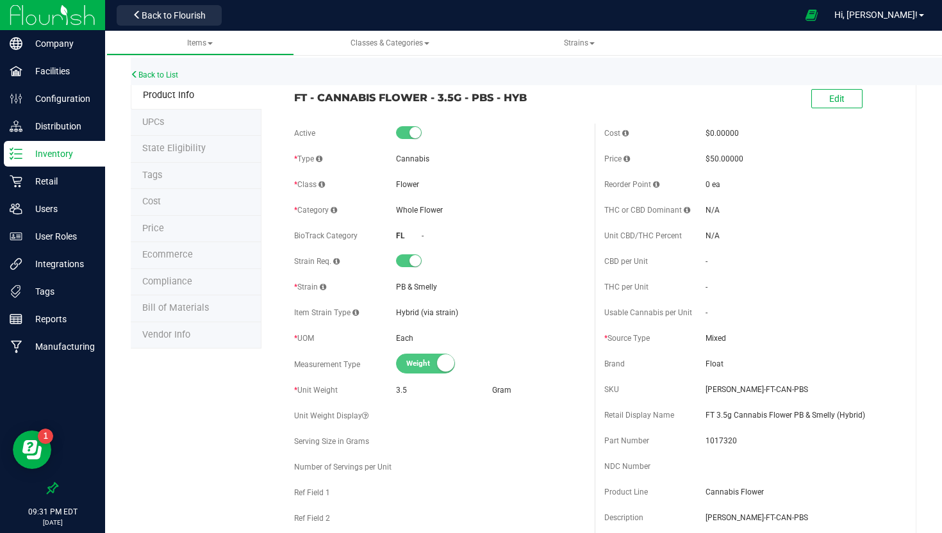
click at [172, 175] on li "Tags" at bounding box center [196, 176] width 131 height 27
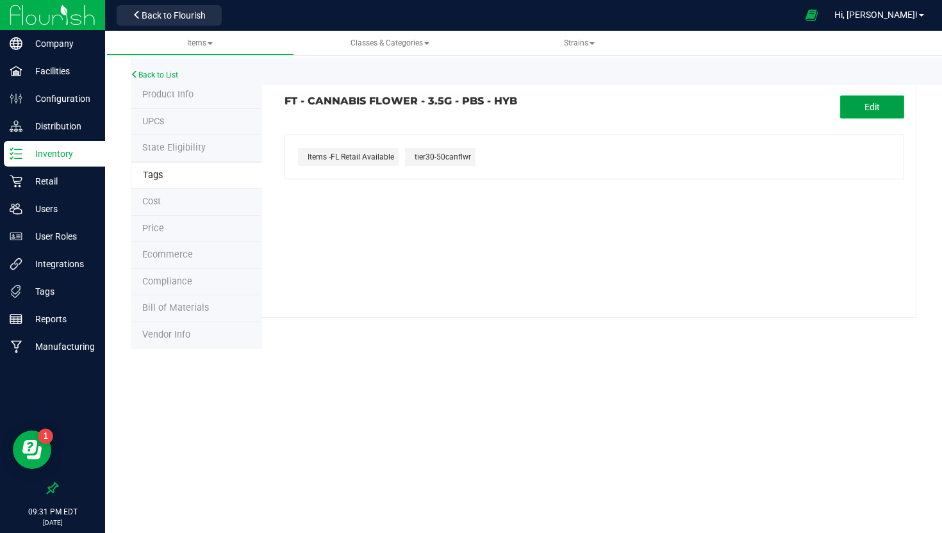
drag, startPoint x: 894, startPoint y: 106, endPoint x: 666, endPoint y: 129, distance: 229.3
click at [888, 105] on button "Edit" at bounding box center [872, 106] width 64 height 23
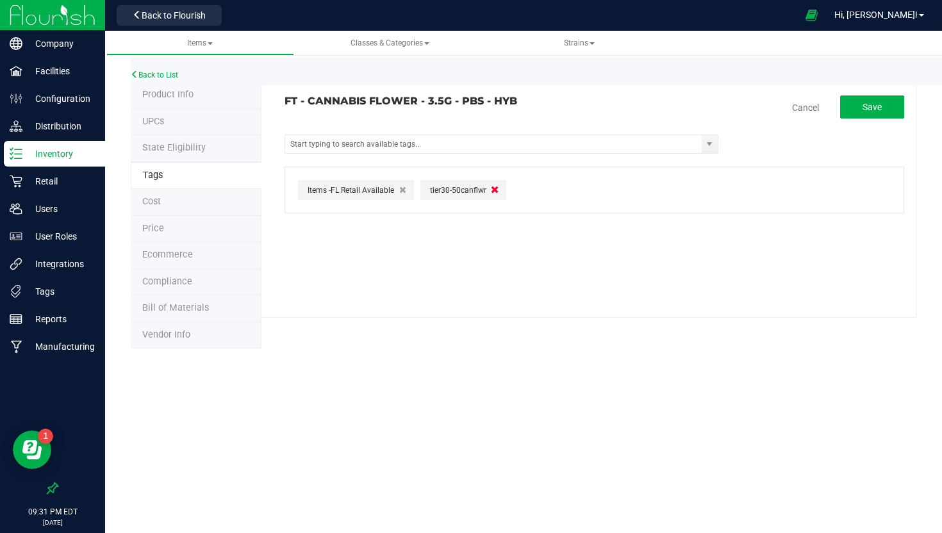
drag, startPoint x: 488, startPoint y: 188, endPoint x: 482, endPoint y: 182, distance: 8.6
click at [488, 188] on button "button" at bounding box center [494, 190] width 15 height 15
click at [445, 147] on input "text" at bounding box center [493, 144] width 416 height 18
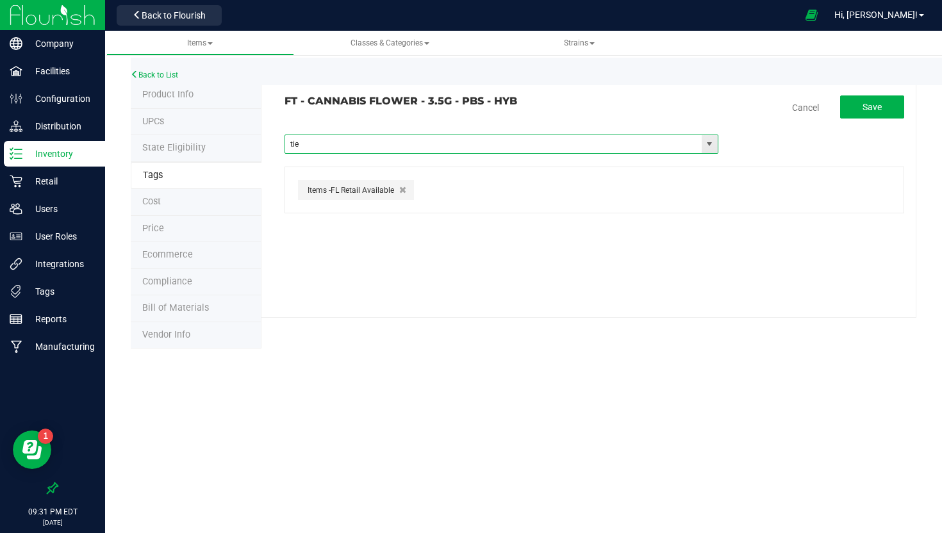
type input "tier"
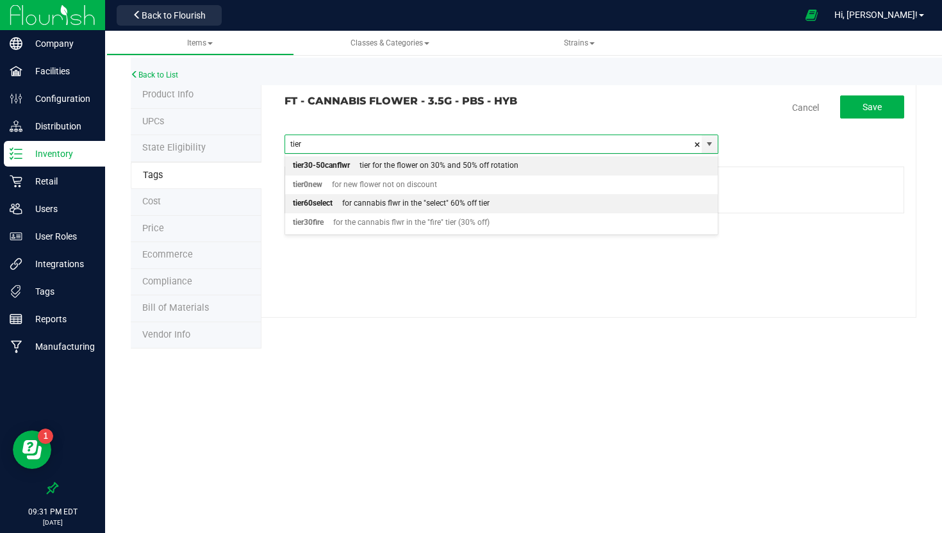
click at [409, 200] on div "for cannabis flwr in the "select" 60% off tier" at bounding box center [410, 203] width 157 height 17
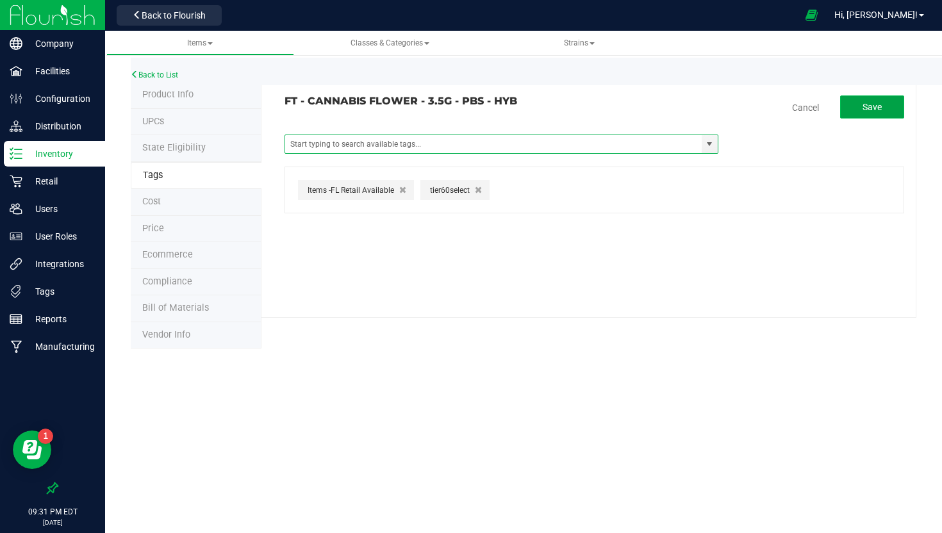
click at [851, 101] on button "Save" at bounding box center [872, 106] width 64 height 23
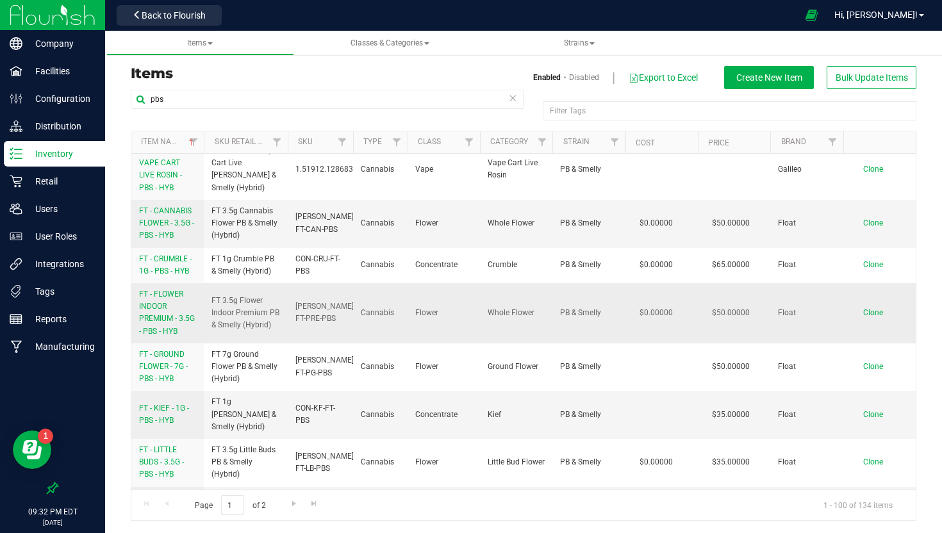
scroll to position [326, 0]
click at [165, 321] on span "FT - FLOWER INDOOR PREMIUM - 3.5G - PBS - HYB" at bounding box center [167, 312] width 56 height 46
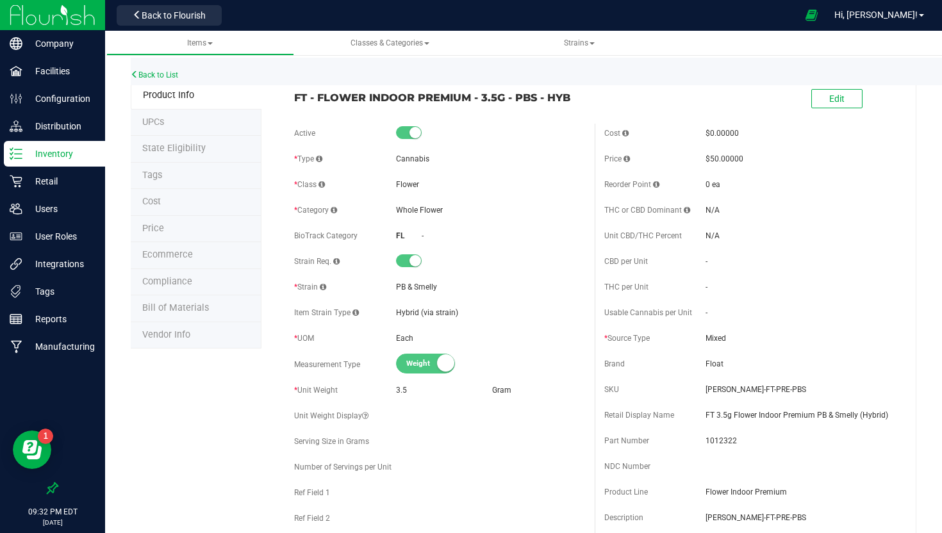
click at [162, 169] on li "Tags" at bounding box center [196, 176] width 131 height 27
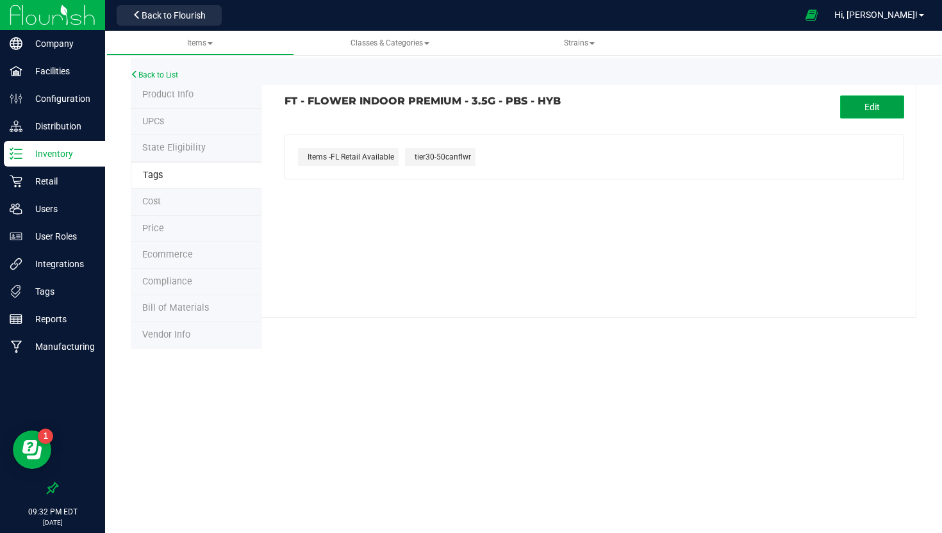
click at [872, 102] on span "Edit" at bounding box center [871, 107] width 15 height 10
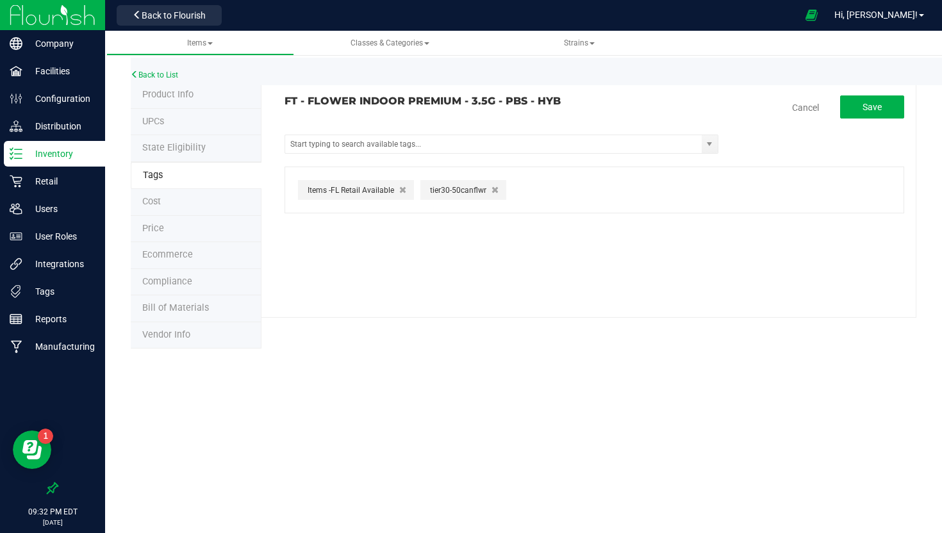
click at [499, 192] on button "button" at bounding box center [494, 189] width 13 height 13
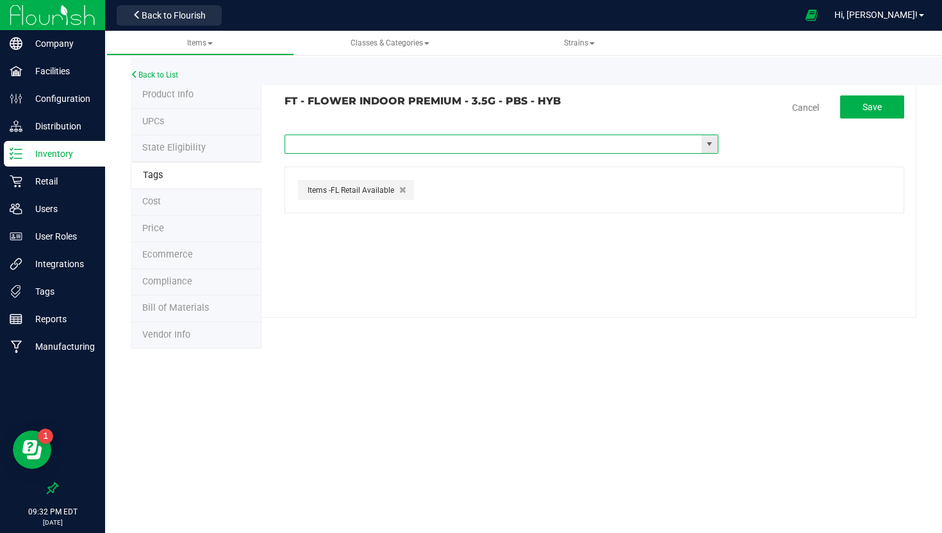
click at [511, 152] on input "text" at bounding box center [493, 144] width 416 height 18
type input "tier"
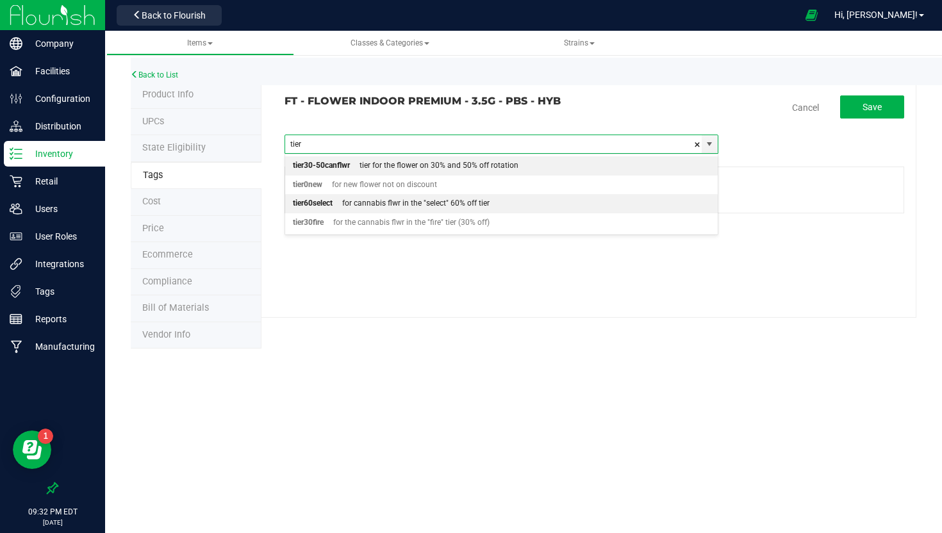
click at [443, 204] on div "for cannabis flwr in the "select" 60% off tier" at bounding box center [410, 203] width 157 height 17
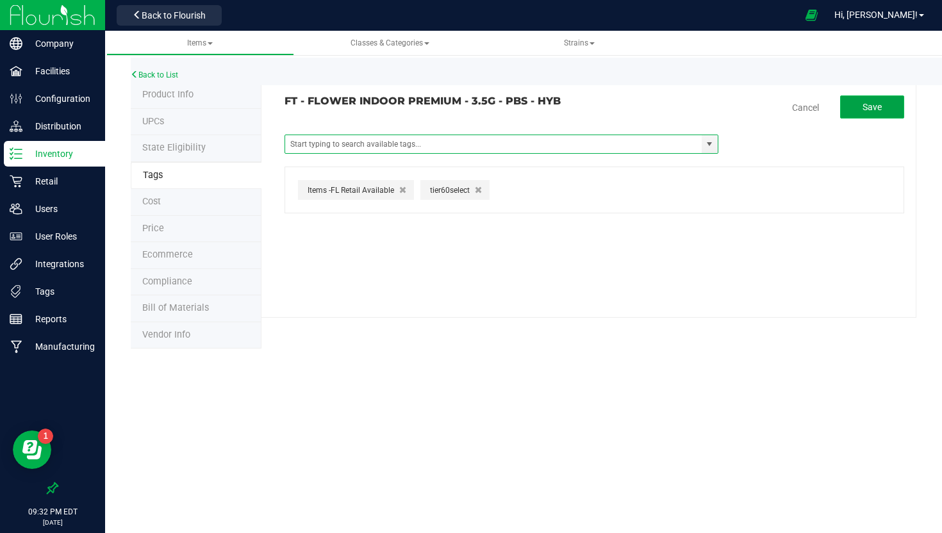
click at [856, 110] on button "Save" at bounding box center [872, 106] width 64 height 23
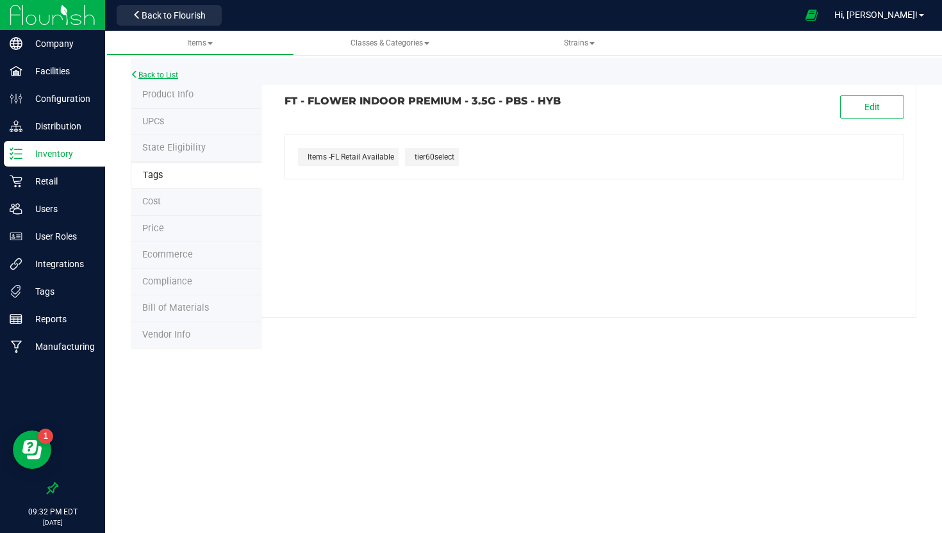
click at [161, 72] on link "Back to List" at bounding box center [154, 74] width 47 height 9
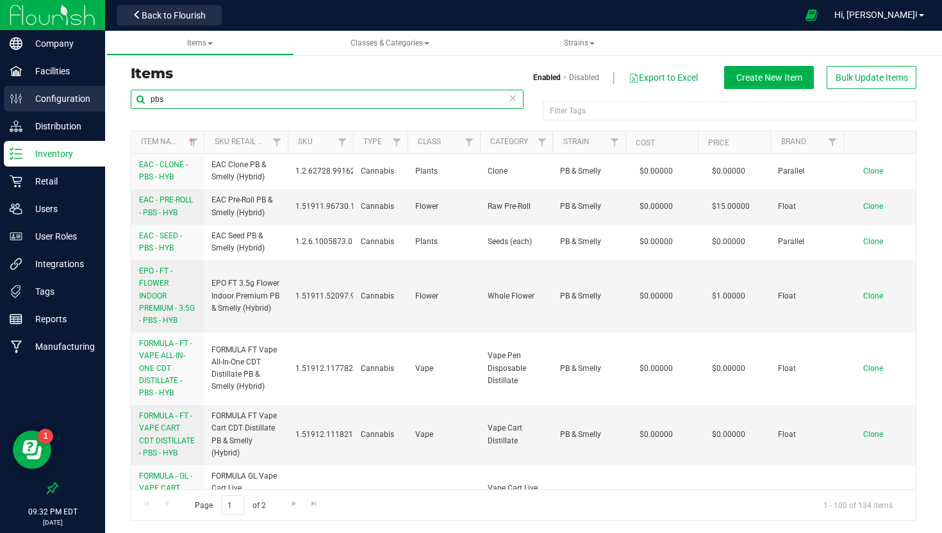
drag, startPoint x: 191, startPoint y: 100, endPoint x: 90, endPoint y: 97, distance: 100.6
click at [92, 99] on div "Company Facilities Configuration Distribution Inventory Retail Users User Roles…" at bounding box center [471, 266] width 942 height 533
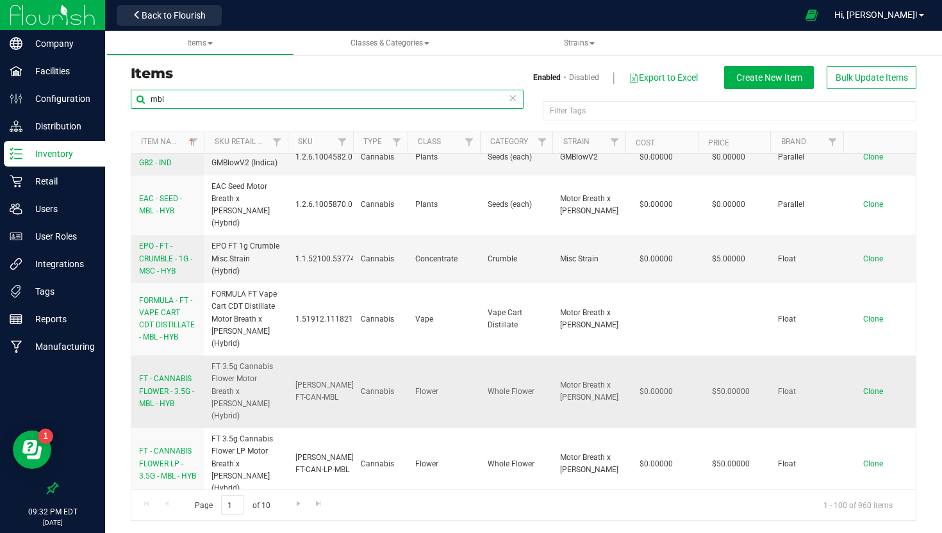
scroll to position [265, 0]
type input "mbl"
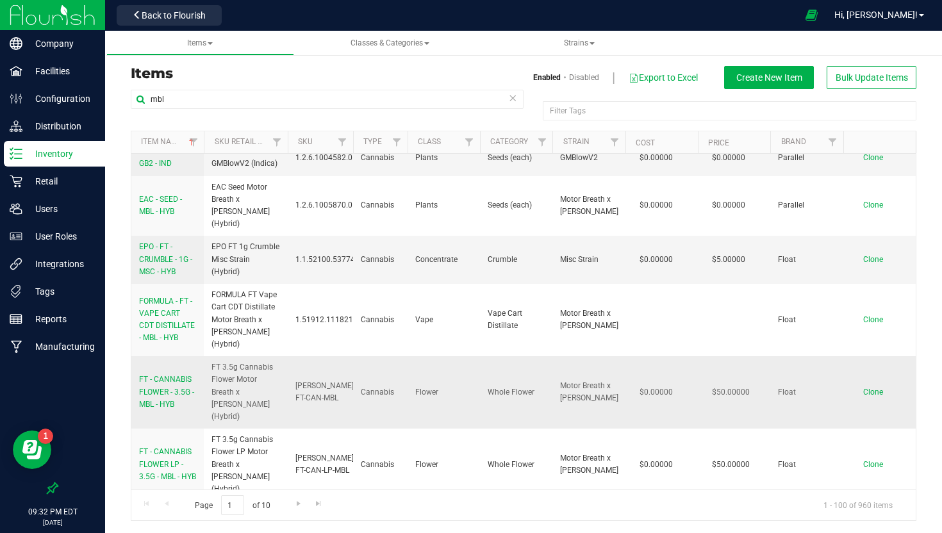
click at [167, 375] on span "FT - CANNABIS FLOWER - 3.5G - MBL - HYB" at bounding box center [166, 391] width 55 height 33
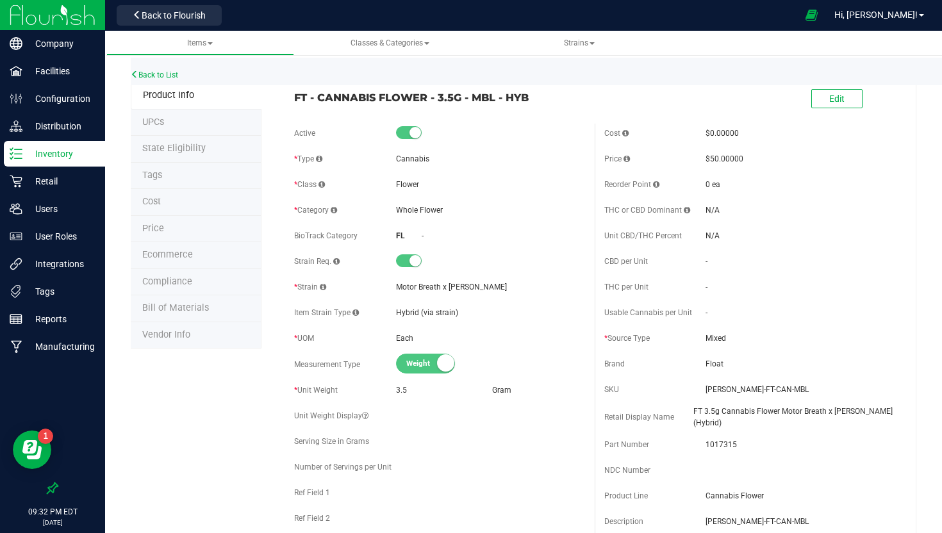
click at [166, 179] on li "Tags" at bounding box center [196, 176] width 131 height 27
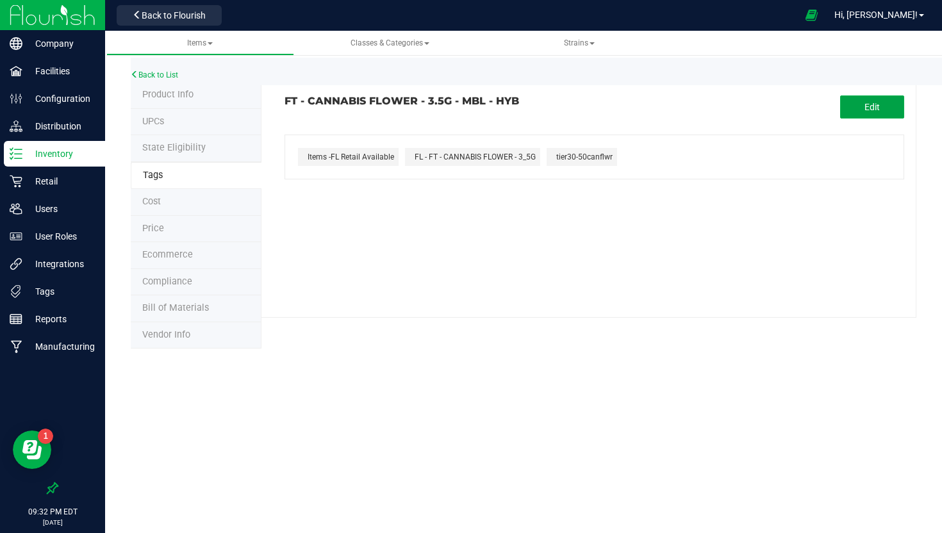
drag, startPoint x: 846, startPoint y: 115, endPoint x: 740, endPoint y: 149, distance: 111.2
click at [846, 115] on button "Edit" at bounding box center [872, 106] width 64 height 23
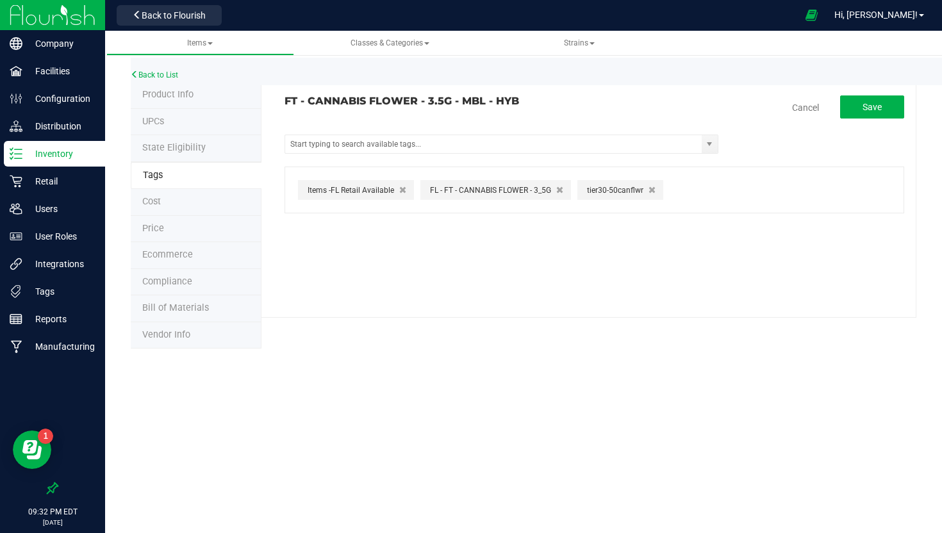
drag, startPoint x: 644, startPoint y: 191, endPoint x: 625, endPoint y: 189, distance: 19.3
click at [645, 190] on button "button" at bounding box center [651, 189] width 13 height 13
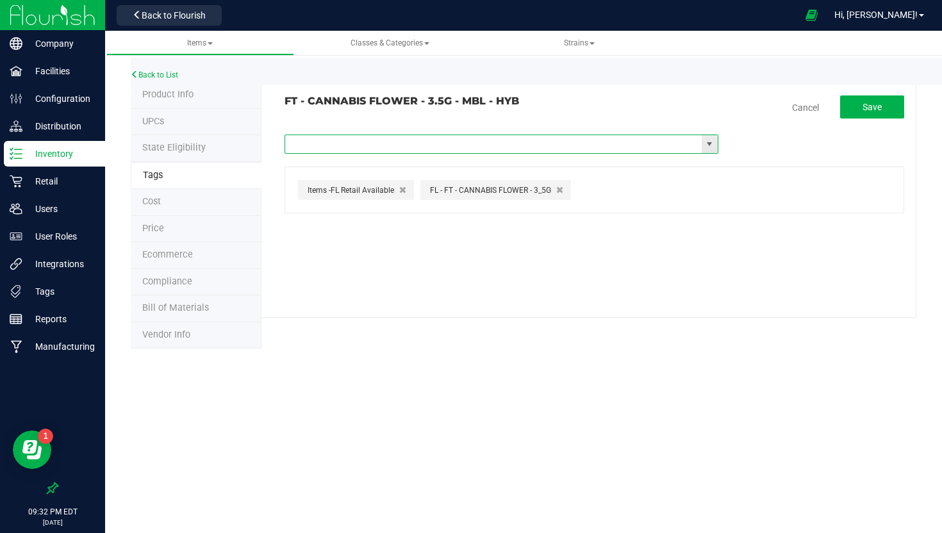
click at [505, 142] on input "text" at bounding box center [493, 144] width 416 height 18
type input "tier"
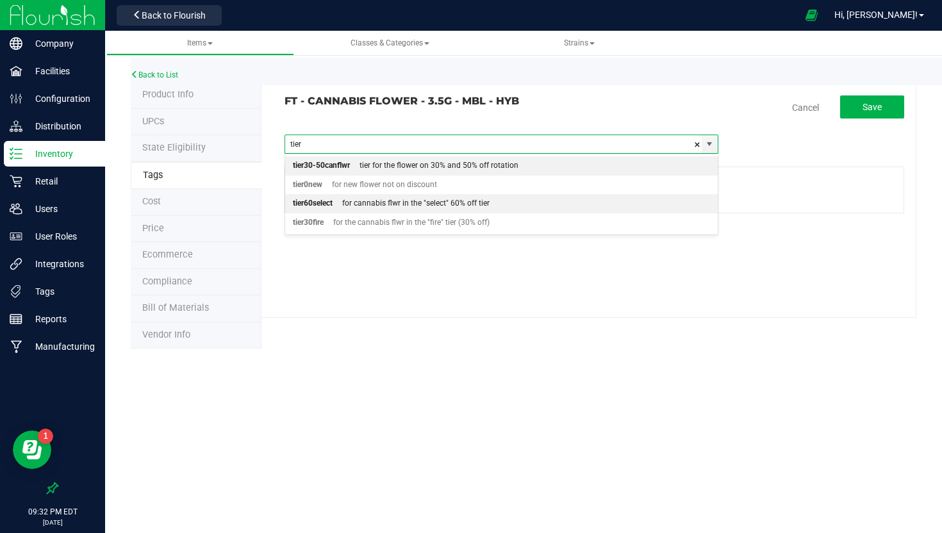
click at [400, 203] on div "for cannabis flwr in the "select" 60% off tier" at bounding box center [410, 203] width 157 height 17
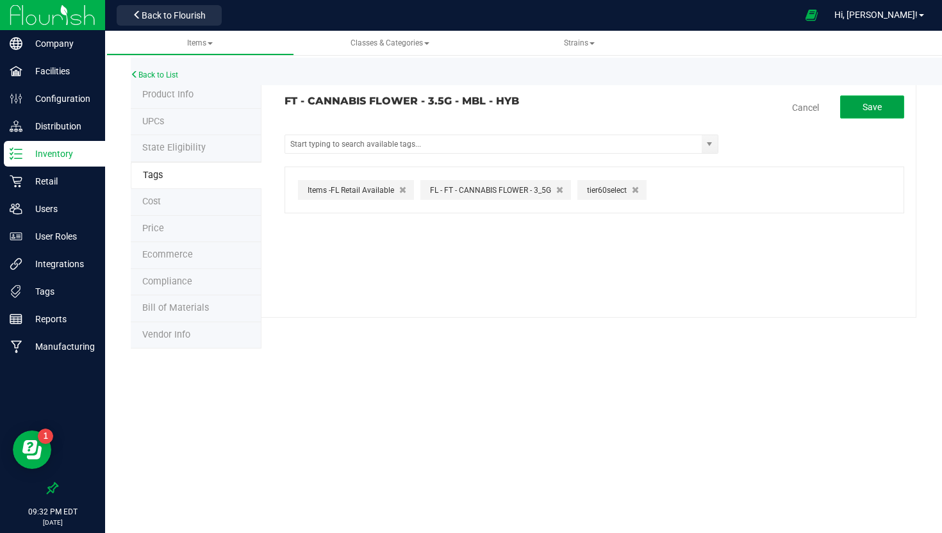
click at [853, 112] on button "Save" at bounding box center [872, 106] width 64 height 23
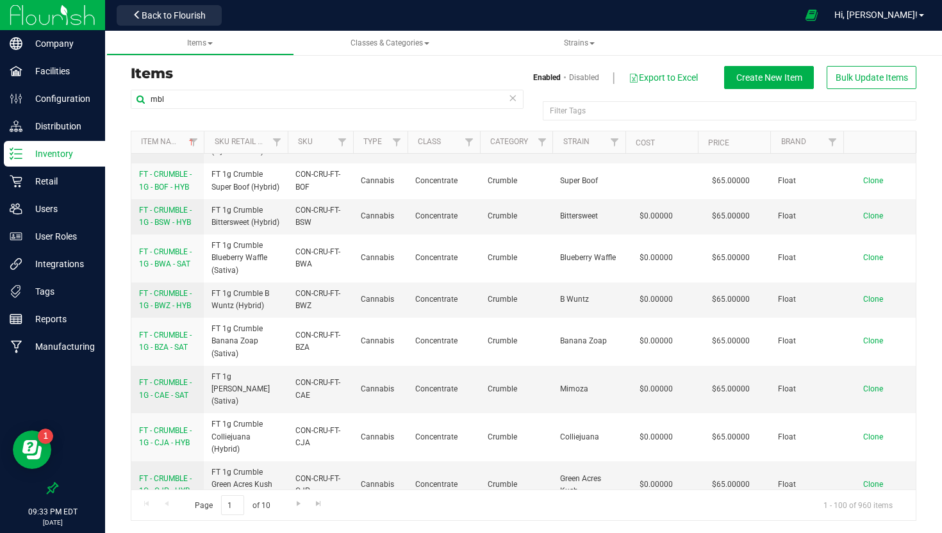
scroll to position [1413, 0]
